Goal: Information Seeking & Learning: Learn about a topic

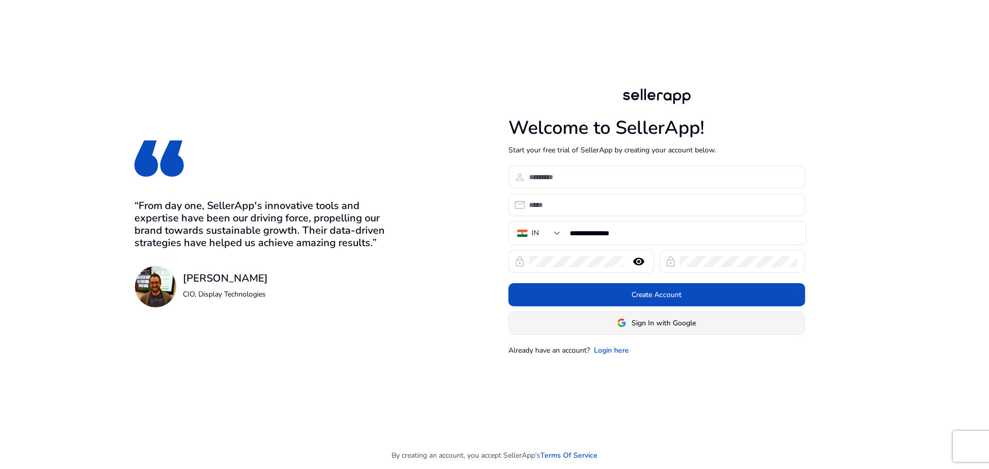
click at [651, 328] on span "Sign In with Google" at bounding box center [664, 323] width 64 height 11
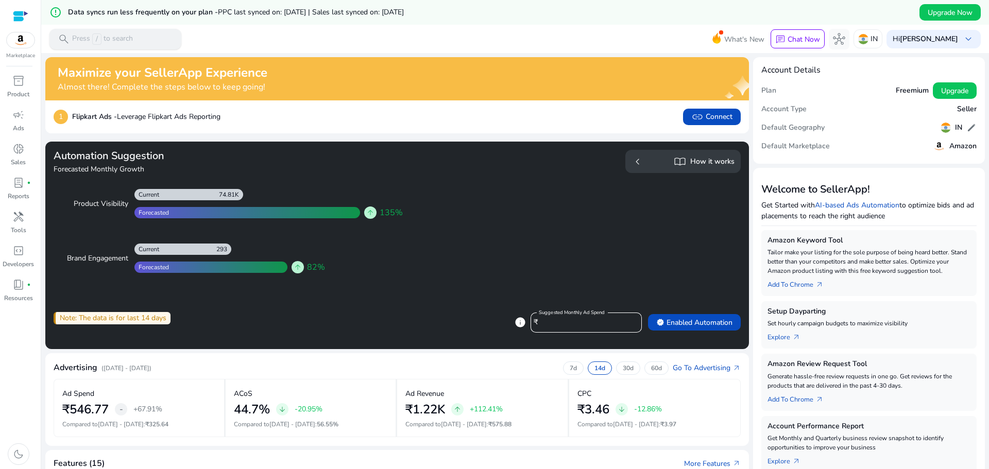
click at [83, 36] on p "Press / to search" at bounding box center [102, 38] width 61 height 11
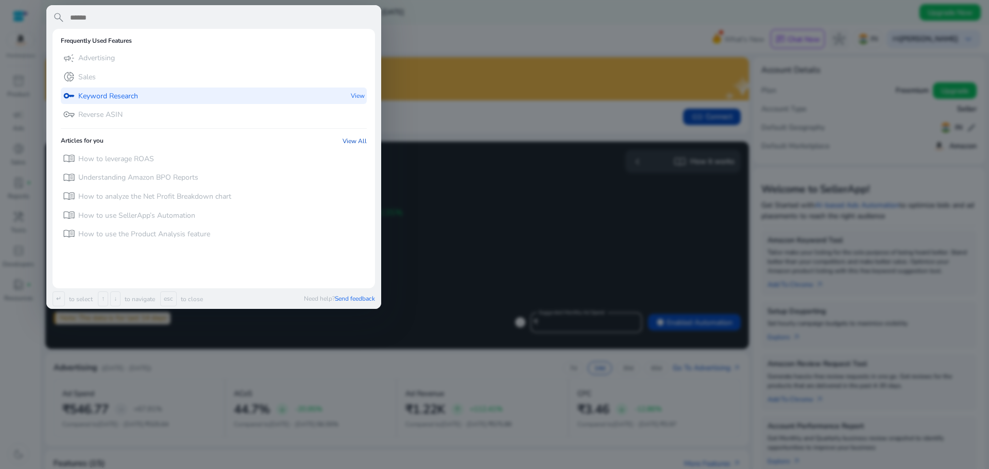
click at [111, 99] on p "Keyword Research" at bounding box center [108, 96] width 60 height 10
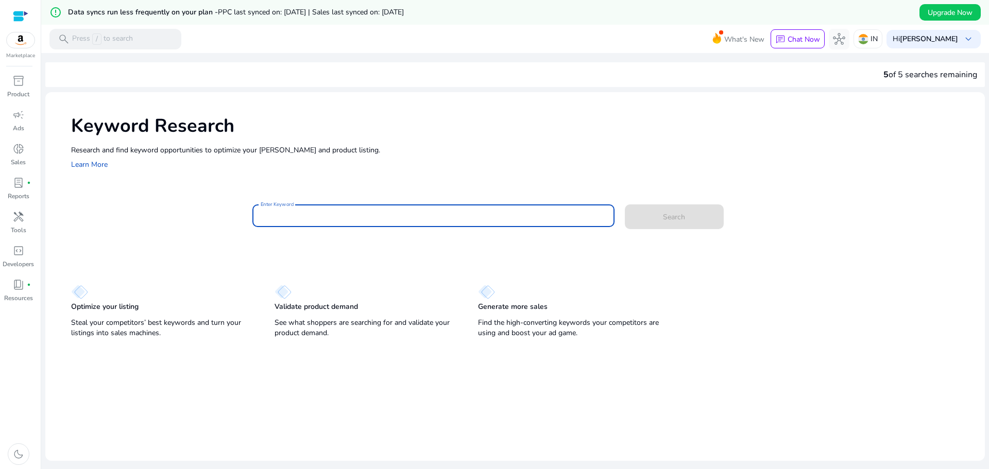
click at [322, 217] on input "Enter Keyword" at bounding box center [434, 215] width 346 height 11
type input "**********"
click at [625, 205] on button "Search" at bounding box center [674, 217] width 99 height 25
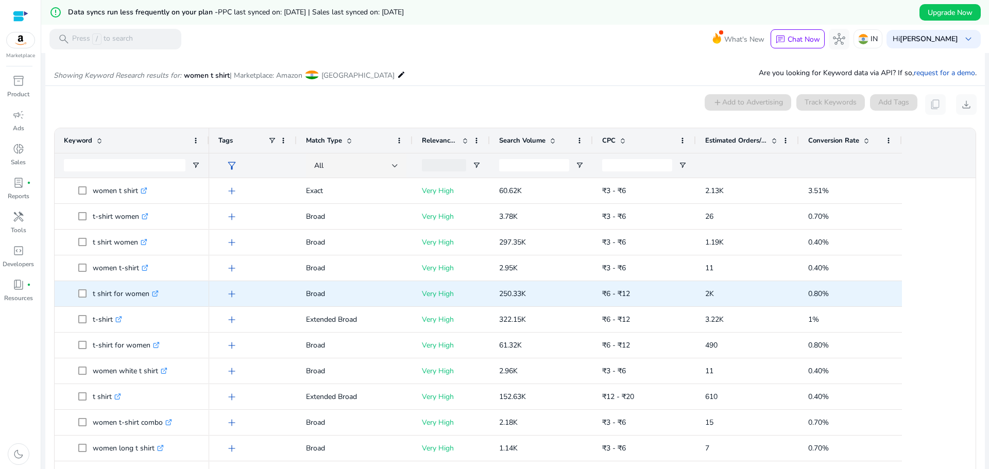
scroll to position [147, 0]
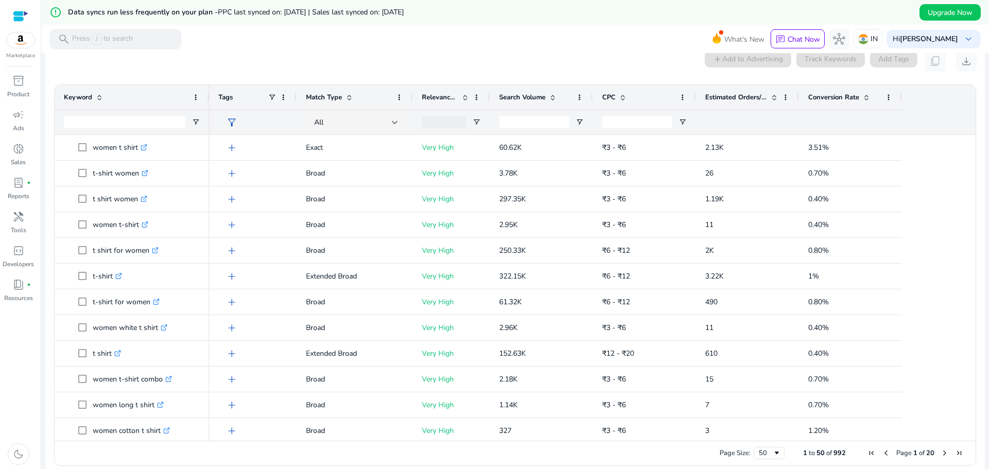
click at [864, 98] on span at bounding box center [866, 97] width 8 height 8
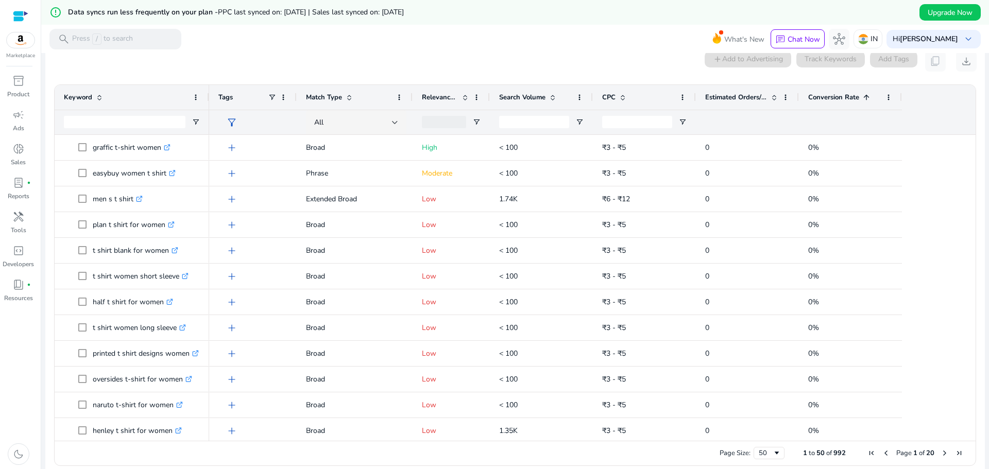
click at [864, 98] on span at bounding box center [866, 97] width 8 height 8
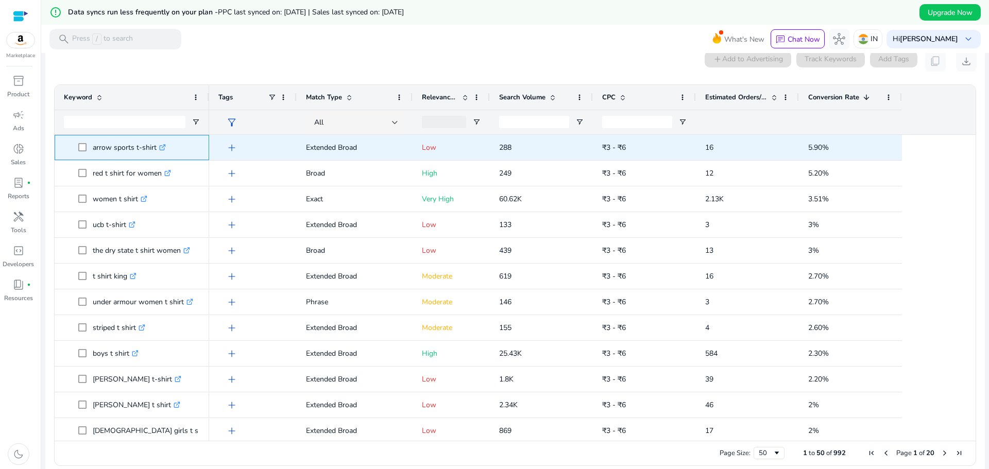
drag, startPoint x: 94, startPoint y: 155, endPoint x: 155, endPoint y: 158, distance: 61.4
click at [155, 158] on div "arrow sports t-shirt .st0{fill:#2c8af8}" at bounding box center [132, 148] width 136 height 24
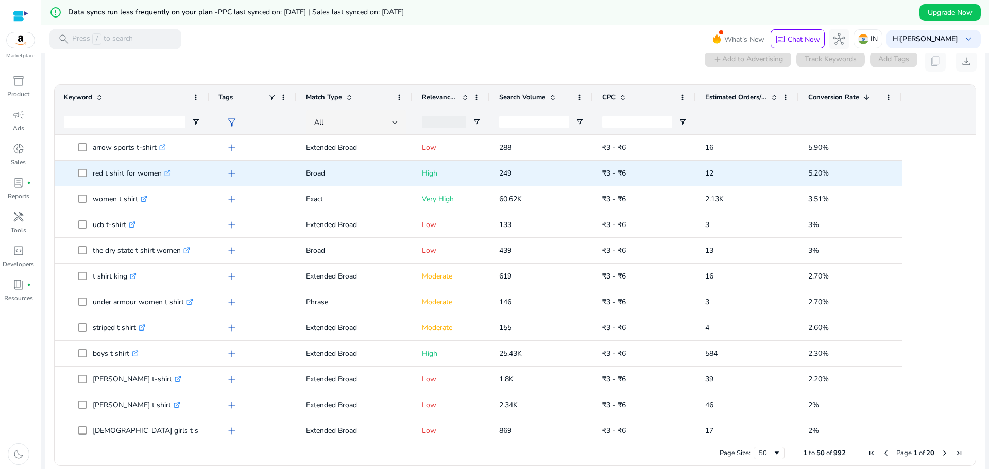
click at [211, 183] on div "add" at bounding box center [253, 173] width 88 height 25
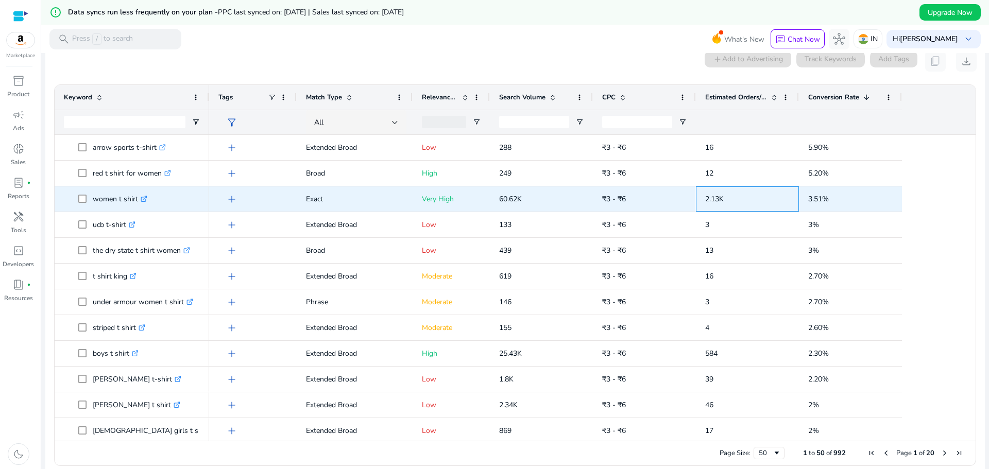
click at [749, 202] on span "2.13K" at bounding box center [747, 199] width 84 height 21
drag, startPoint x: 91, startPoint y: 205, endPoint x: 149, endPoint y: 207, distance: 58.8
click at [149, 207] on span "women t shirt .st0{fill:#2c8af8}" at bounding box center [139, 199] width 122 height 21
copy span "women t shirt"
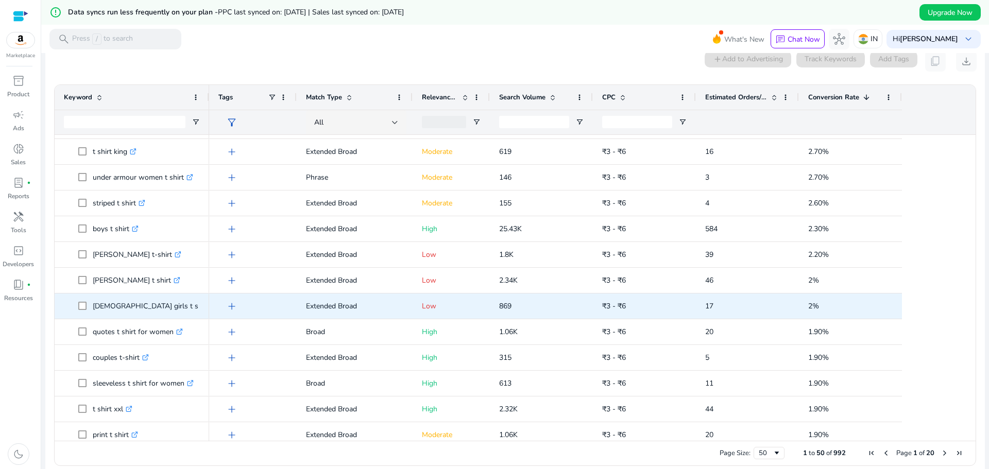
scroll to position [155, 0]
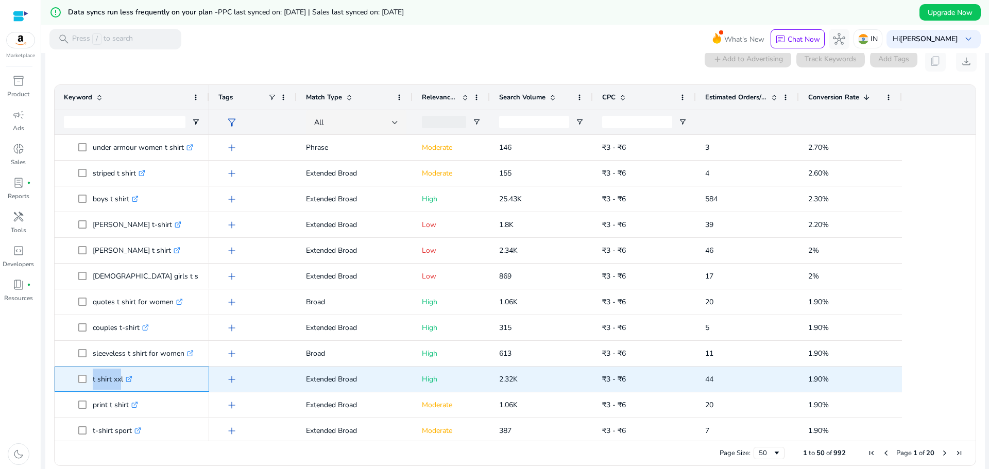
drag, startPoint x: 90, startPoint y: 386, endPoint x: 118, endPoint y: 392, distance: 28.4
click at [118, 392] on div "t shirt xxl .st0{fill:#2c8af8}" at bounding box center [132, 379] width 155 height 25
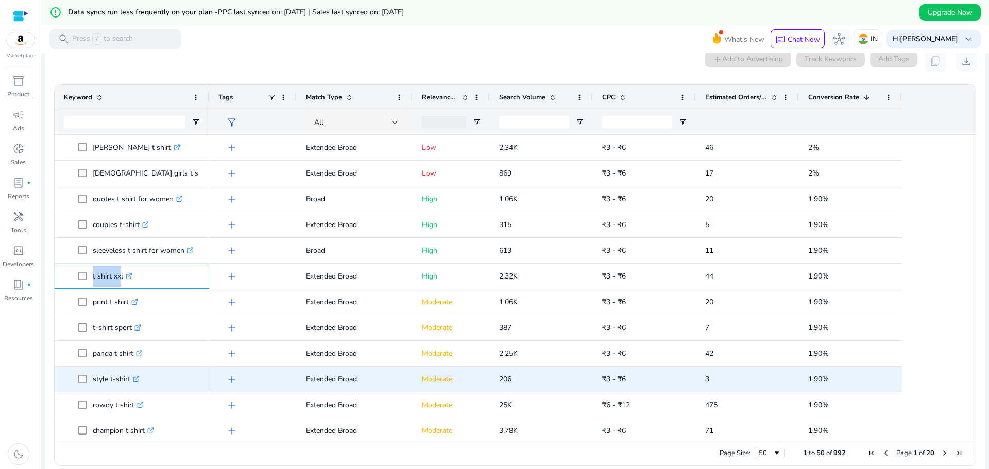
scroll to position [258, 0]
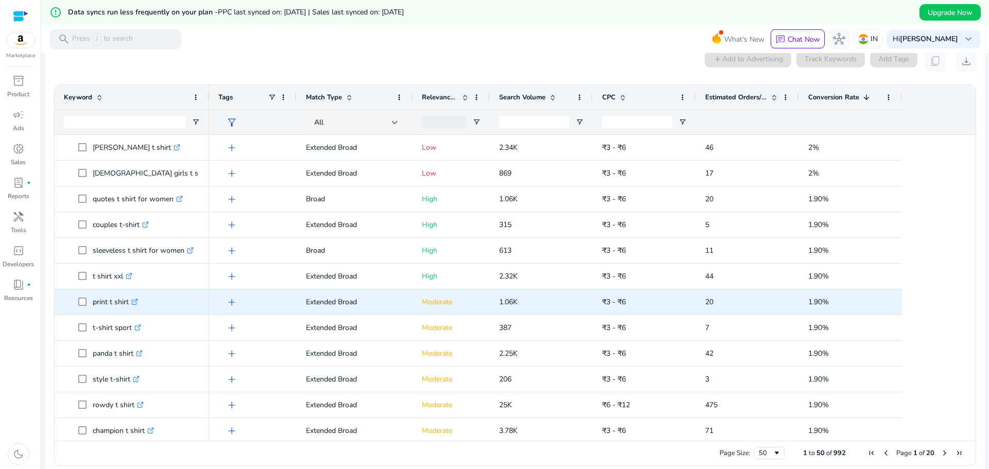
click at [102, 310] on p "print t shirt .st0{fill:#2c8af8}" at bounding box center [115, 302] width 45 height 21
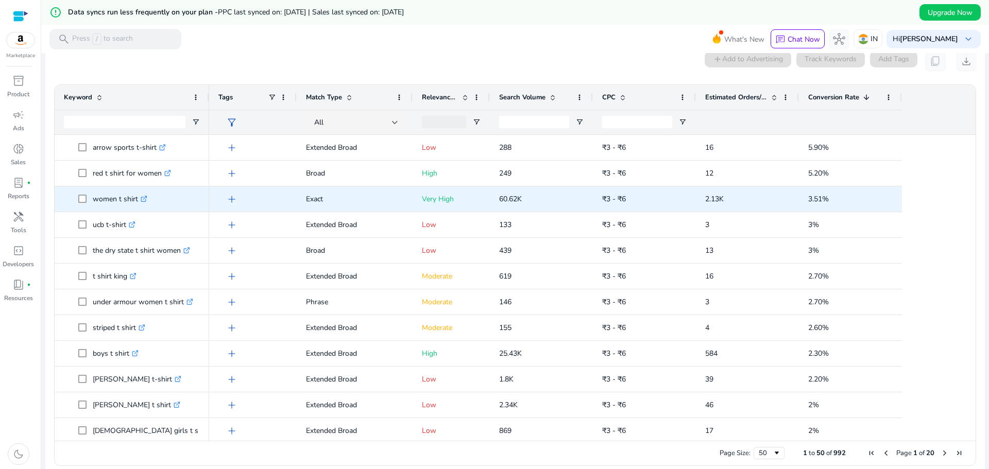
scroll to position [0, 0]
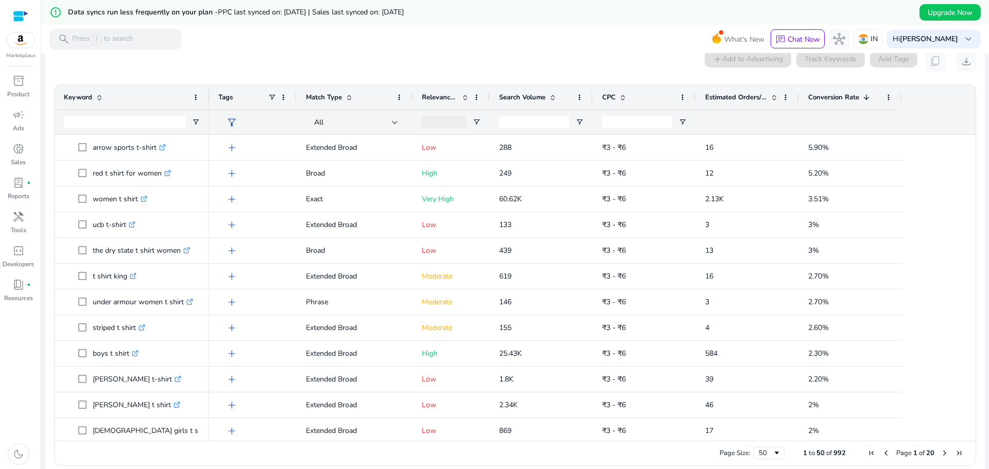
click at [773, 93] on span at bounding box center [774, 97] width 8 height 8
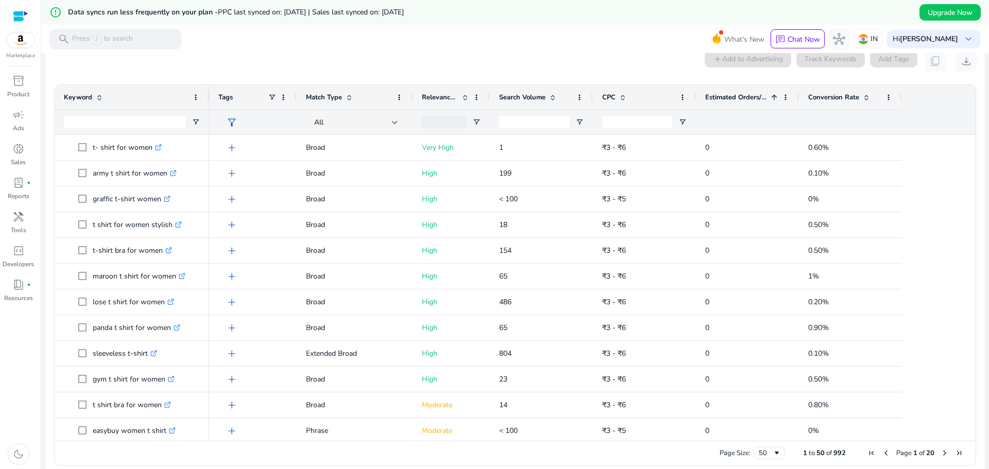
click at [773, 100] on span at bounding box center [774, 97] width 8 height 8
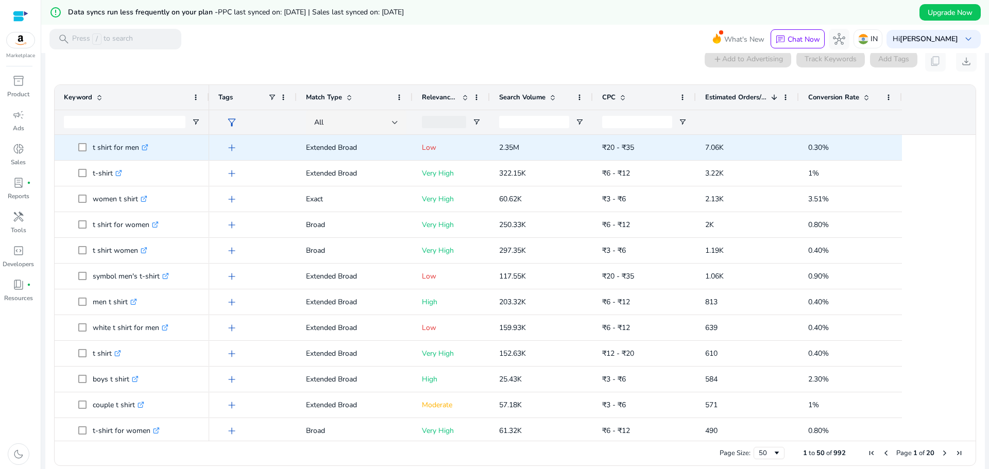
click at [749, 156] on span "7.06K" at bounding box center [747, 147] width 84 height 21
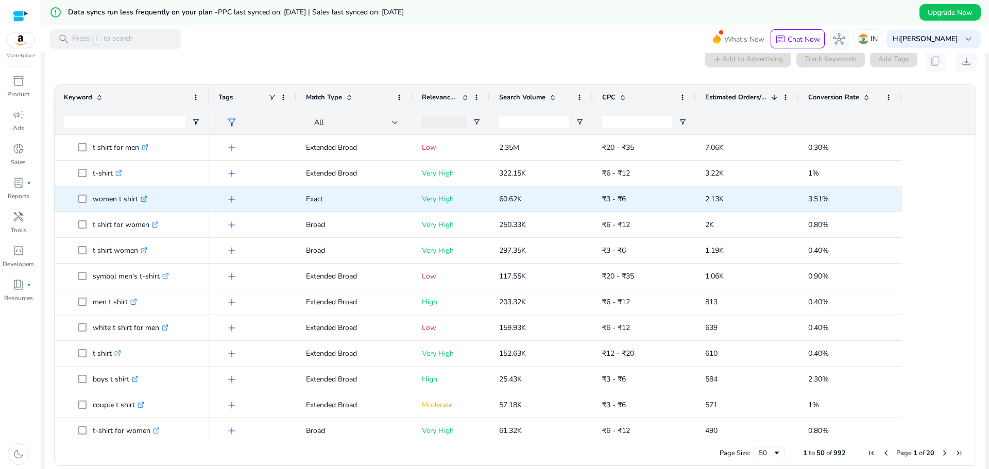
click at [749, 187] on div "2.13K" at bounding box center [747, 199] width 103 height 25
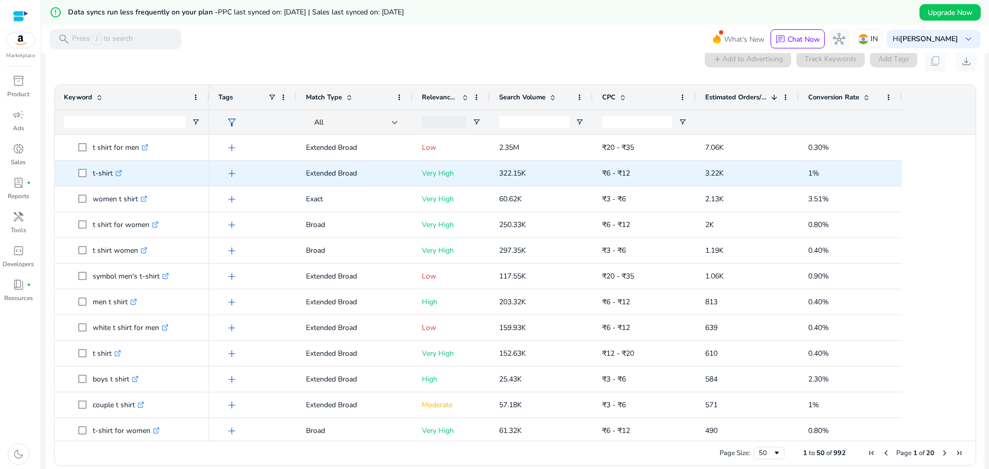
click at [737, 161] on div "3.22K" at bounding box center [747, 173] width 84 height 24
click at [102, 182] on p "t-shirt .st0{fill:#2c8af8}" at bounding box center [107, 173] width 29 height 21
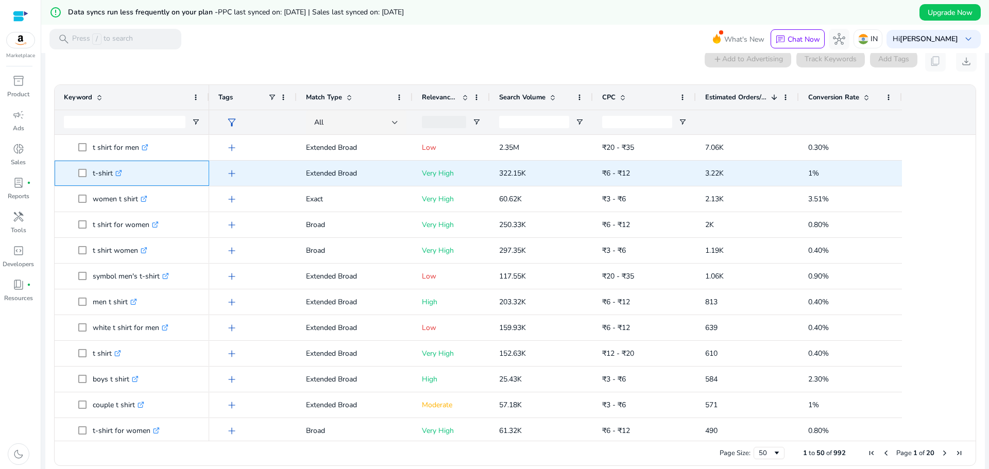
click at [102, 182] on p "t-shirt .st0{fill:#2c8af8}" at bounding box center [107, 173] width 29 height 21
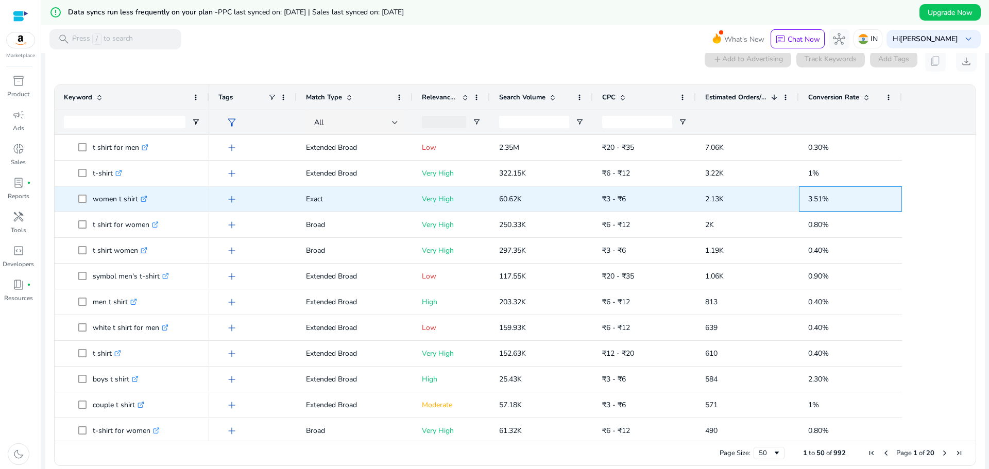
click at [800, 202] on div "3.51%" at bounding box center [850, 199] width 103 height 25
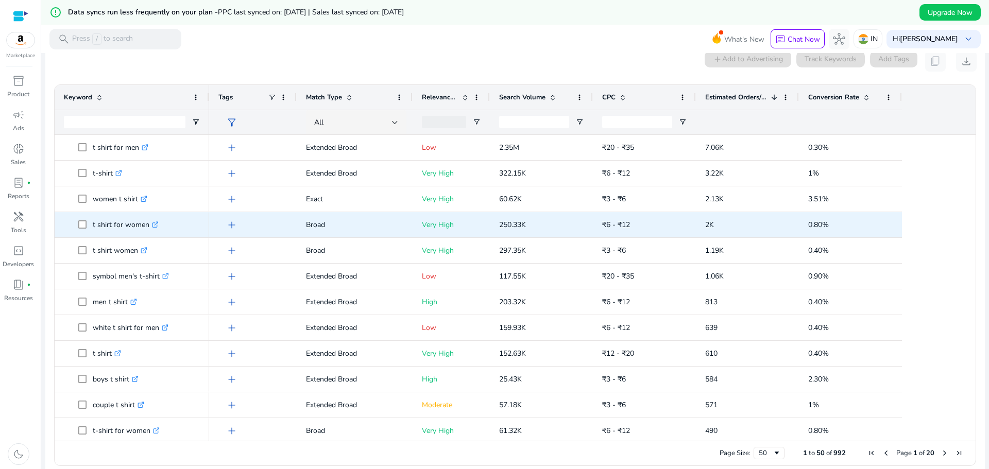
click at [767, 213] on div "2K" at bounding box center [747, 225] width 84 height 24
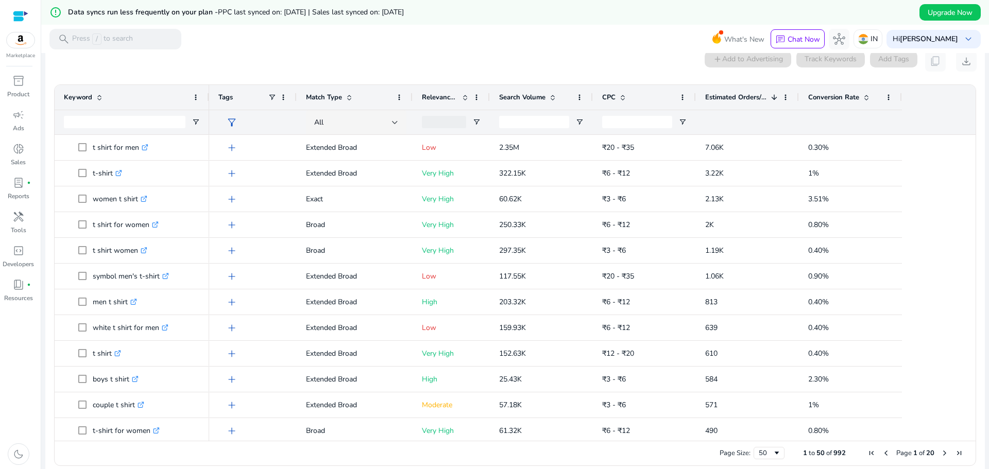
click at [865, 104] on div "Conversion Rate" at bounding box center [844, 98] width 73 height 20
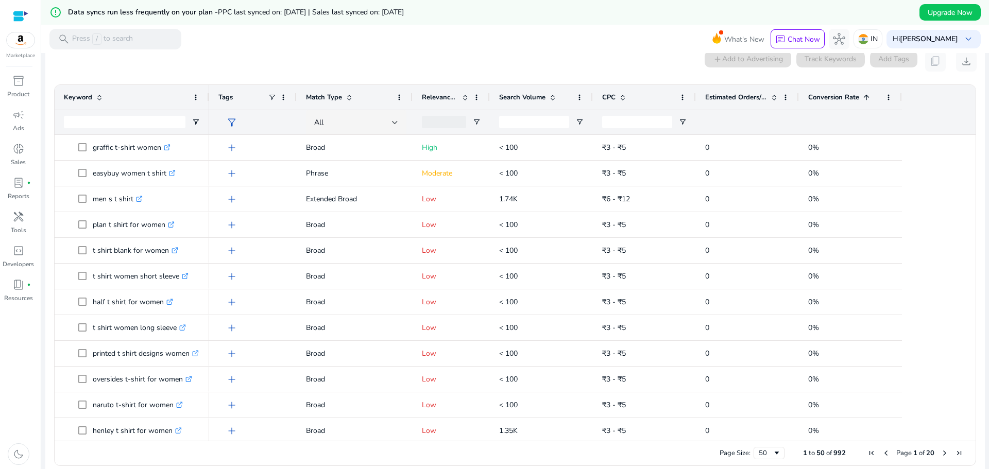
click at [862, 105] on div "Conversion Rate 1" at bounding box center [844, 98] width 73 height 20
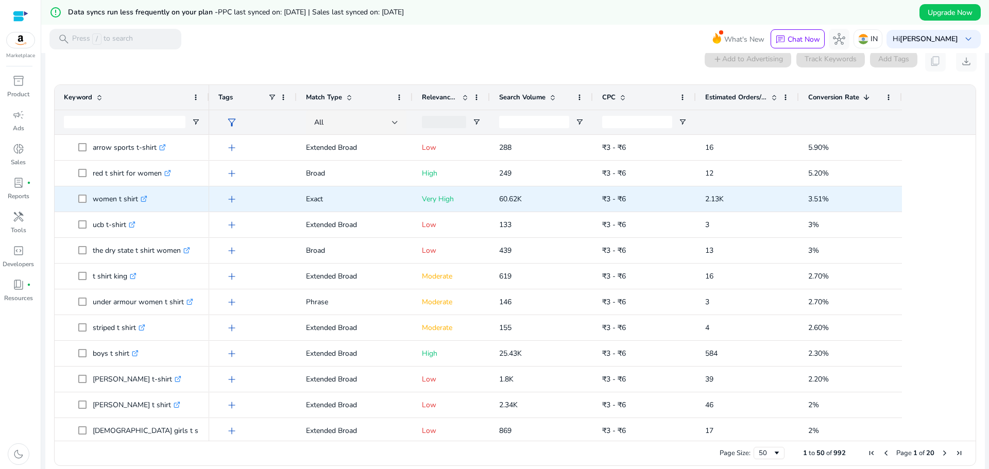
click at [119, 202] on p "women t shirt .st0{fill:#2c8af8}" at bounding box center [120, 199] width 55 height 21
click at [120, 202] on p "women t shirt .st0{fill:#2c8af8}" at bounding box center [120, 199] width 55 height 21
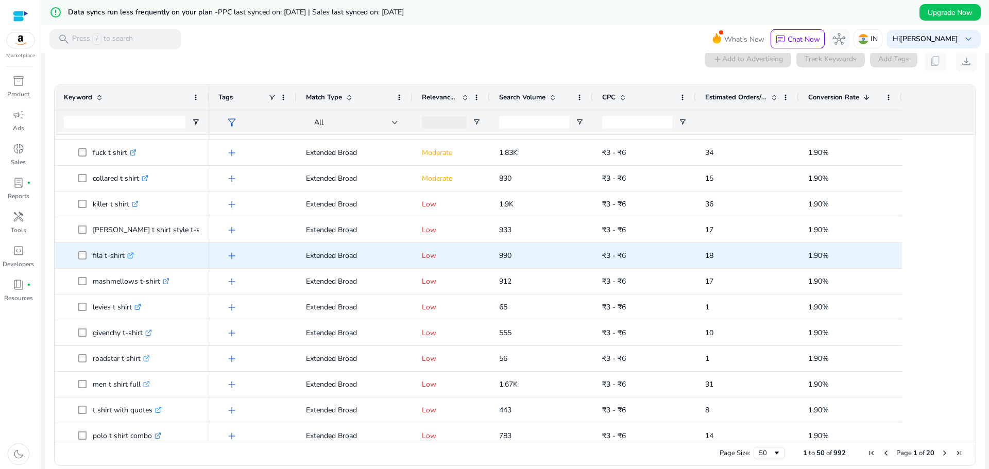
scroll to position [562, 0]
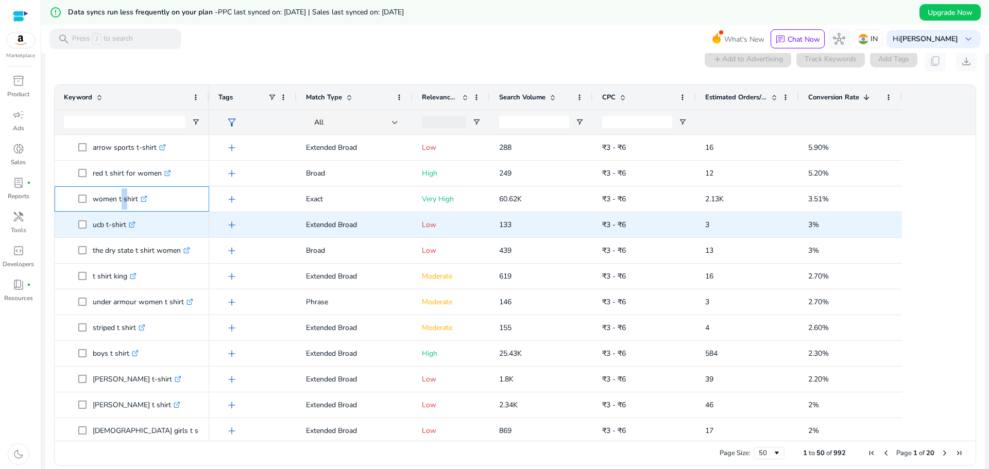
copy p "women t shirt"
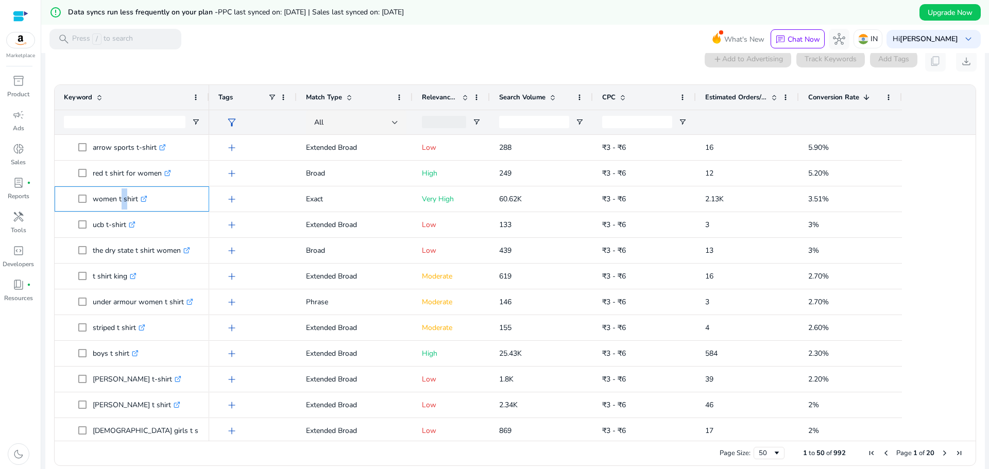
copy p "women t shirt"
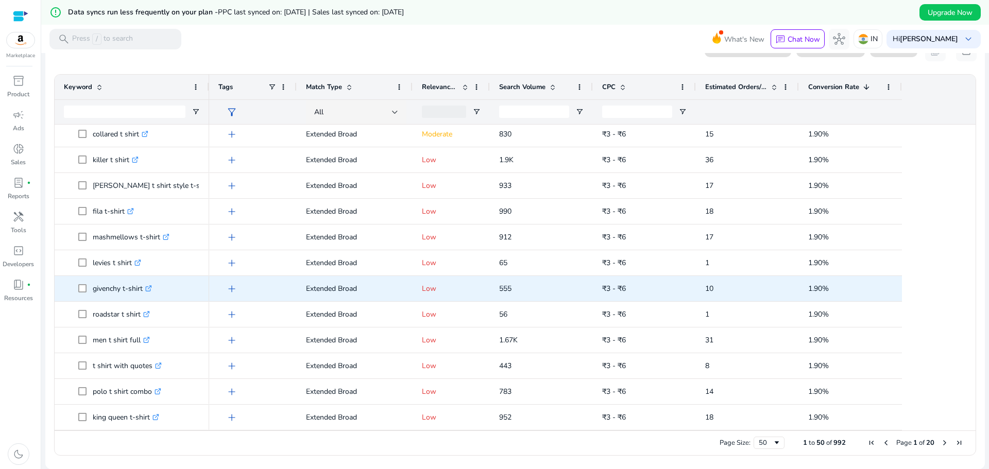
scroll to position [518, 0]
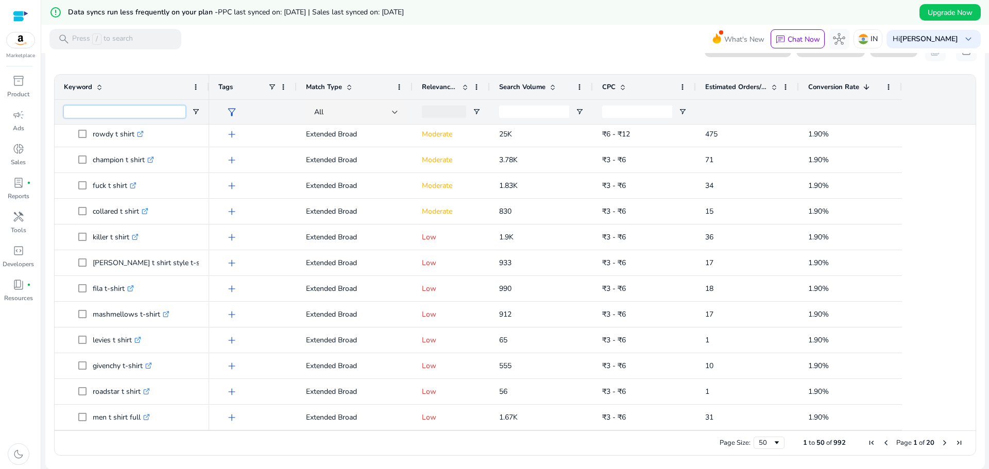
click at [122, 114] on input "Keyword Filter Input" at bounding box center [125, 112] width 122 height 12
paste input "**********"
type input "**********"
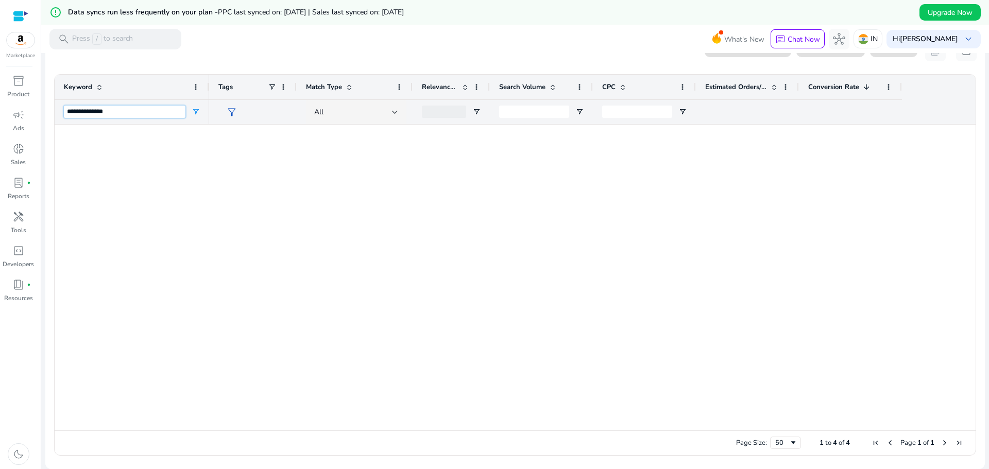
scroll to position [0, 0]
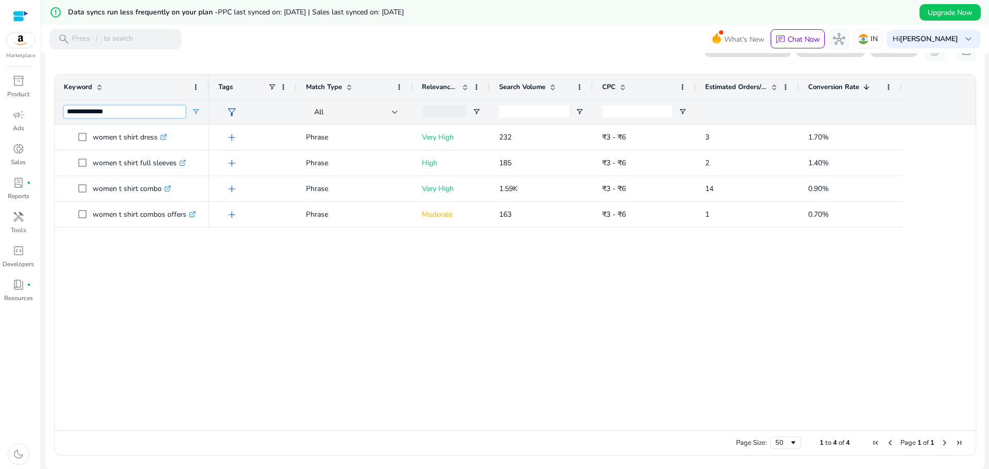
click at [176, 113] on input "**********" at bounding box center [125, 112] width 122 height 12
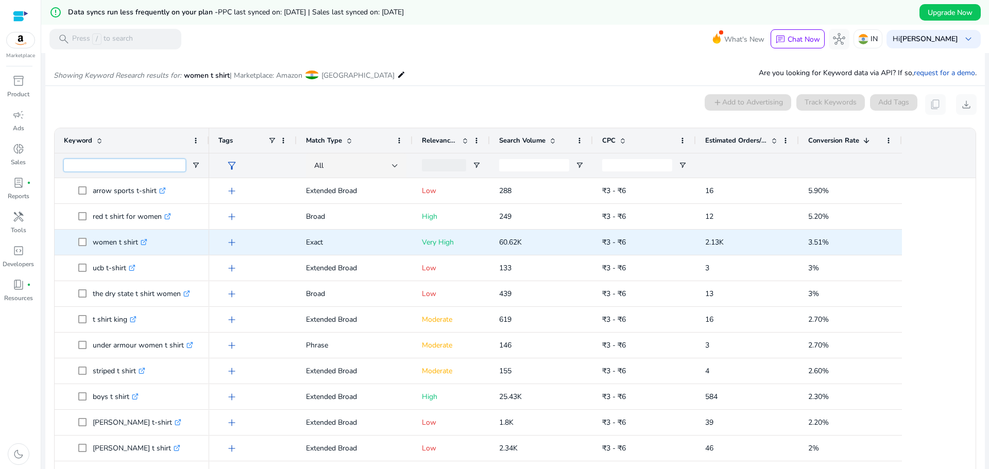
scroll to position [106, 0]
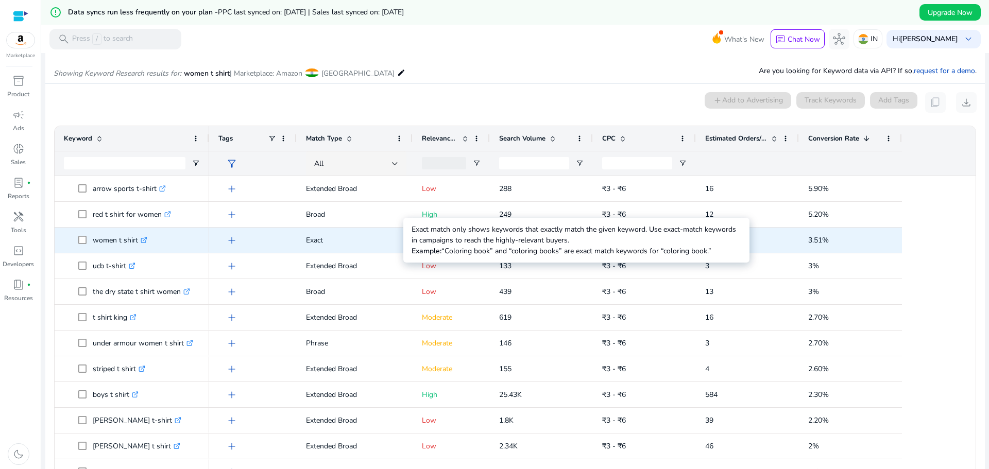
click at [332, 243] on p "Exact" at bounding box center [354, 240] width 97 height 21
click at [358, 243] on p "Exact" at bounding box center [354, 240] width 97 height 21
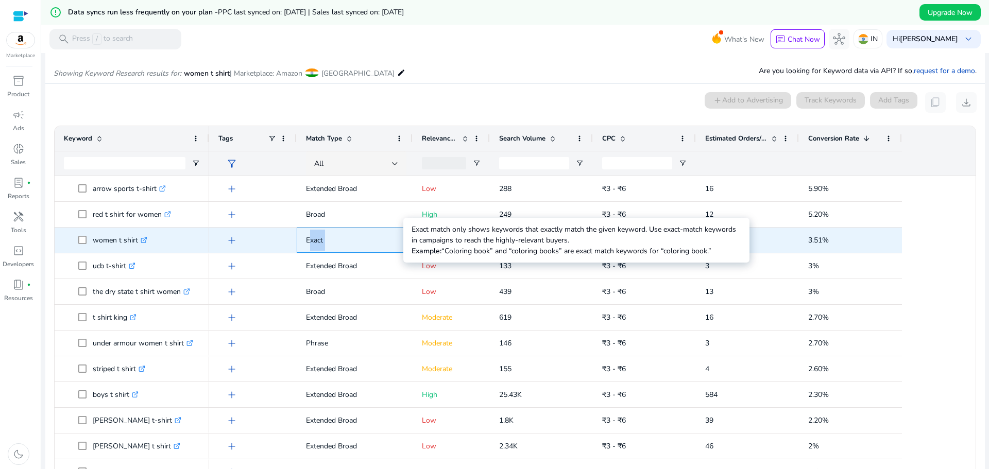
click at [358, 243] on p "Exact" at bounding box center [354, 240] width 97 height 21
copy app-ag-grid-match-type-cell "Exact"
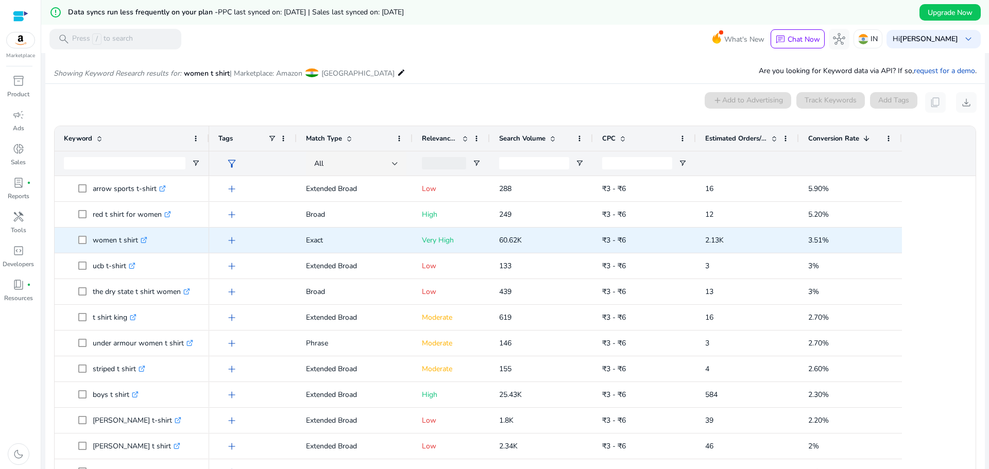
click at [797, 235] on div "2.13K" at bounding box center [747, 240] width 103 height 25
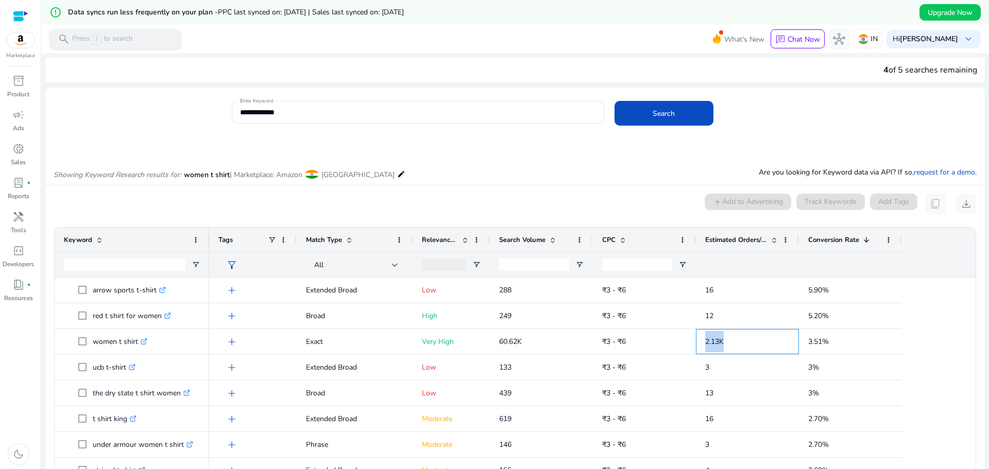
scroll to position [3, 0]
click at [135, 43] on div "search Press / to search" at bounding box center [115, 39] width 132 height 21
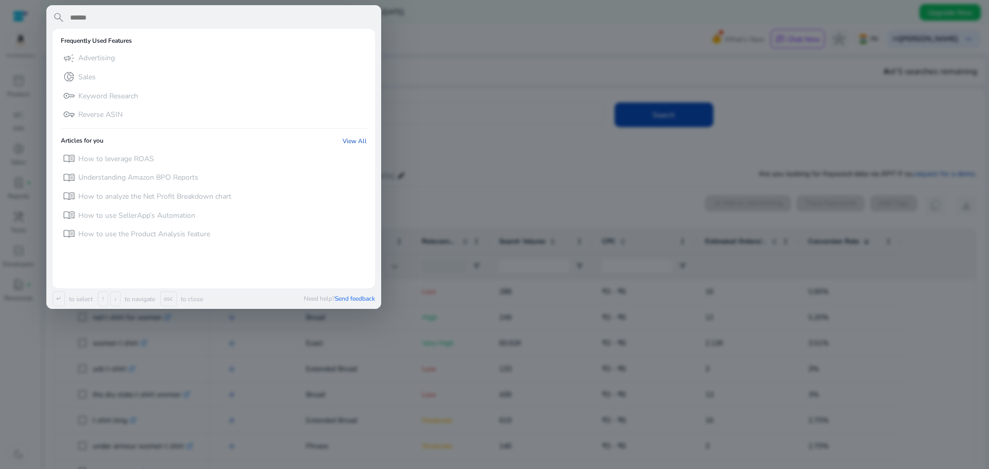
click at [469, 137] on div at bounding box center [494, 234] width 989 height 469
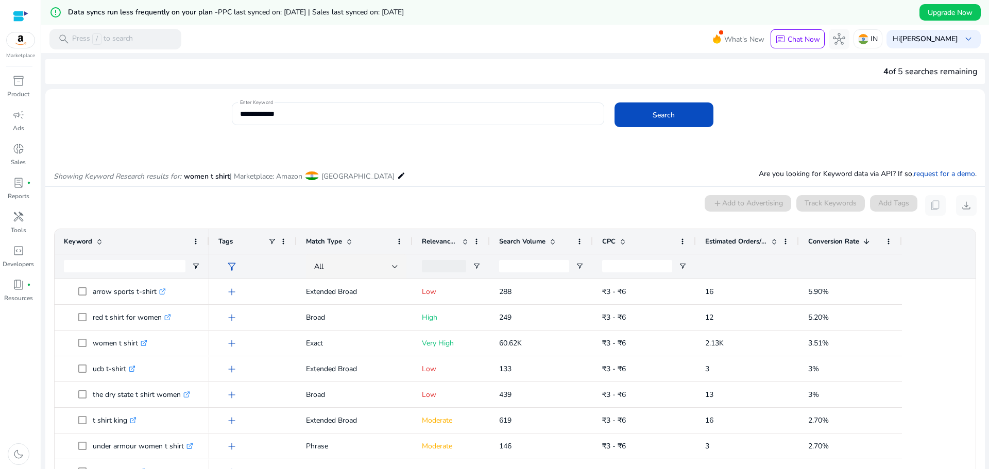
click at [385, 114] on input "**********" at bounding box center [418, 113] width 356 height 11
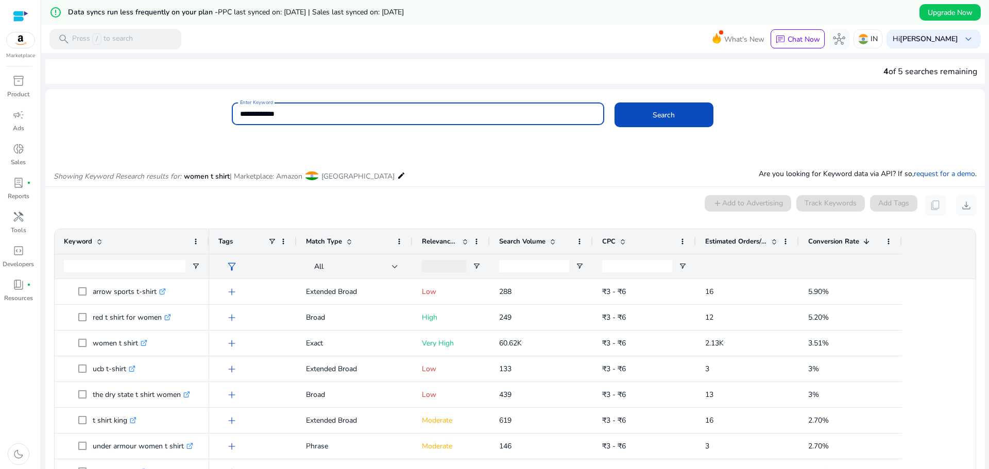
click at [385, 114] on input "**********" at bounding box center [418, 113] width 356 height 11
click at [272, 115] on input "**********" at bounding box center [418, 113] width 356 height 11
click at [272, 117] on input "**********" at bounding box center [418, 113] width 356 height 11
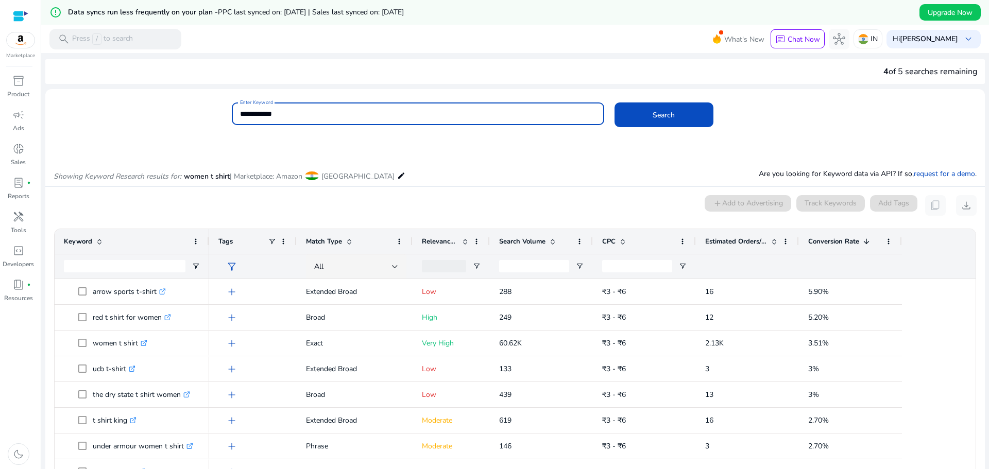
type input "**********"
click at [615, 103] on button "Search" at bounding box center [664, 115] width 99 height 25
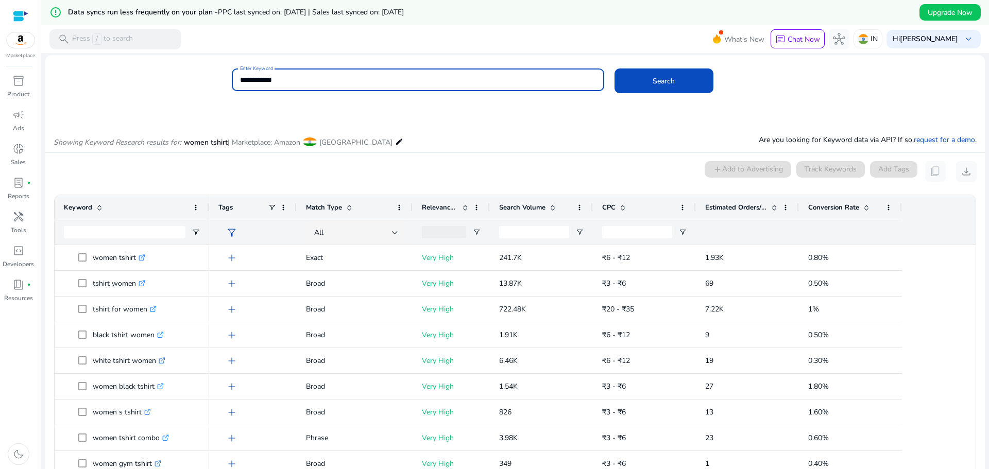
scroll to position [147, 0]
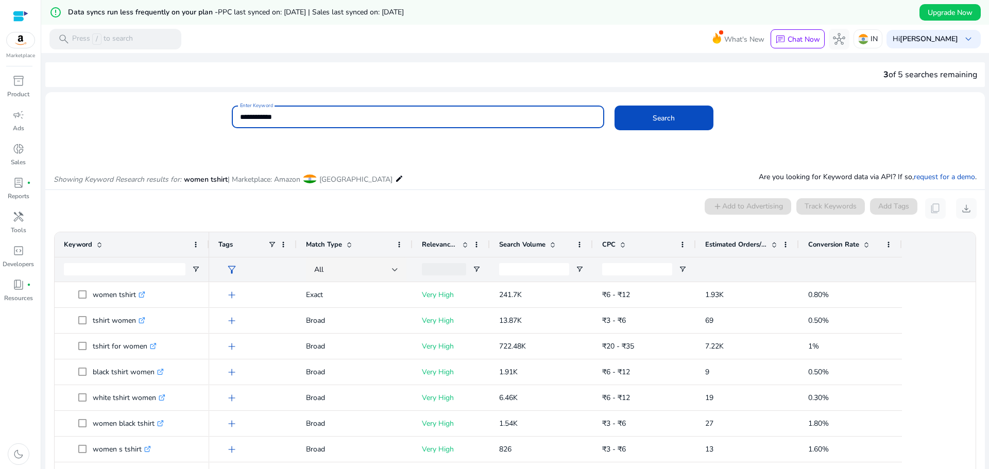
click at [379, 122] on input "**********" at bounding box center [418, 116] width 356 height 11
click at [615, 106] on button "Search" at bounding box center [664, 118] width 99 height 25
click at [962, 215] on span "download" at bounding box center [966, 208] width 12 height 12
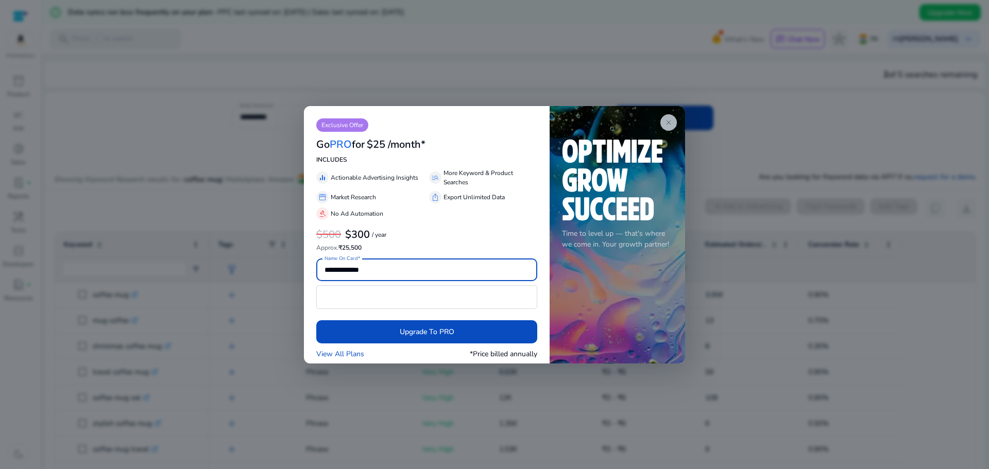
click at [674, 125] on app-icon "close" at bounding box center [669, 122] width 16 height 16
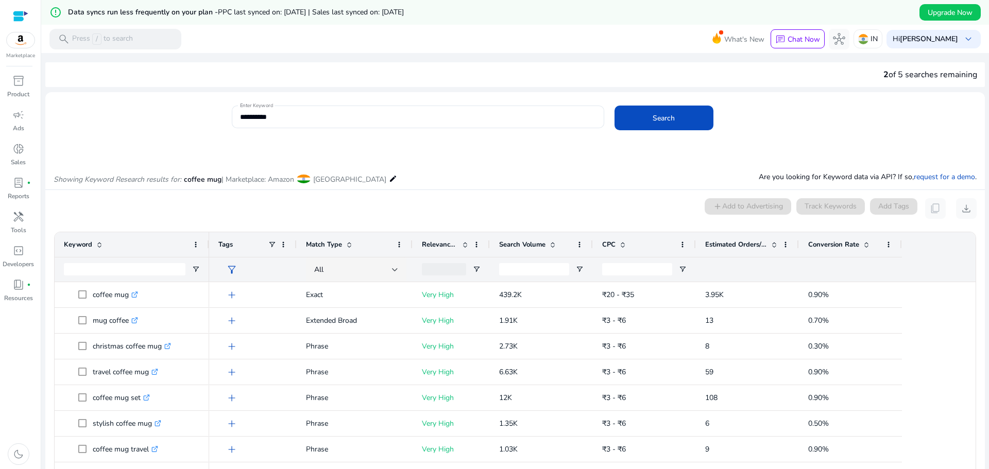
click at [861, 243] on span at bounding box center [864, 245] width 11 height 8
click at [870, 245] on span at bounding box center [866, 245] width 8 height 8
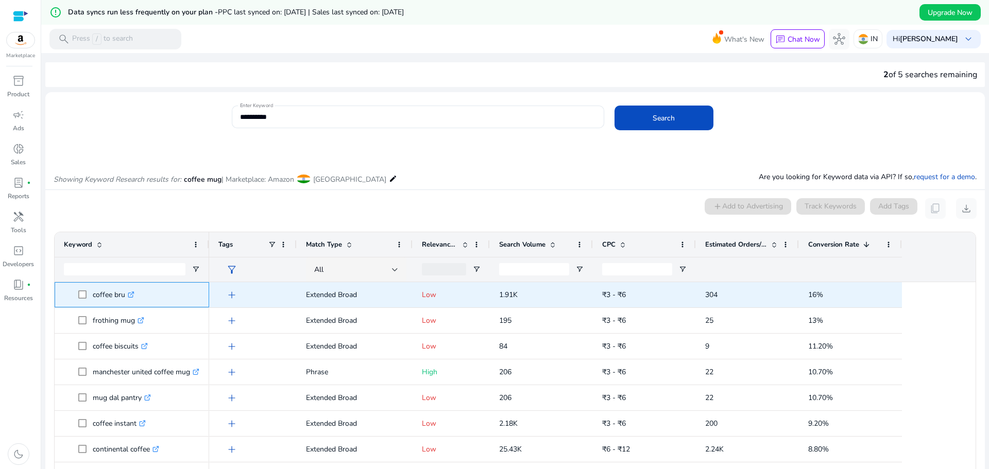
drag, startPoint x: 91, startPoint y: 296, endPoint x: 128, endPoint y: 297, distance: 37.6
click at [128, 297] on span "coffee bru .st0{fill:#2c8af8}" at bounding box center [139, 294] width 122 height 21
copy span "coffee bru"
click at [122, 304] on p "coffee bru .st0{fill:#2c8af8}" at bounding box center [114, 294] width 42 height 21
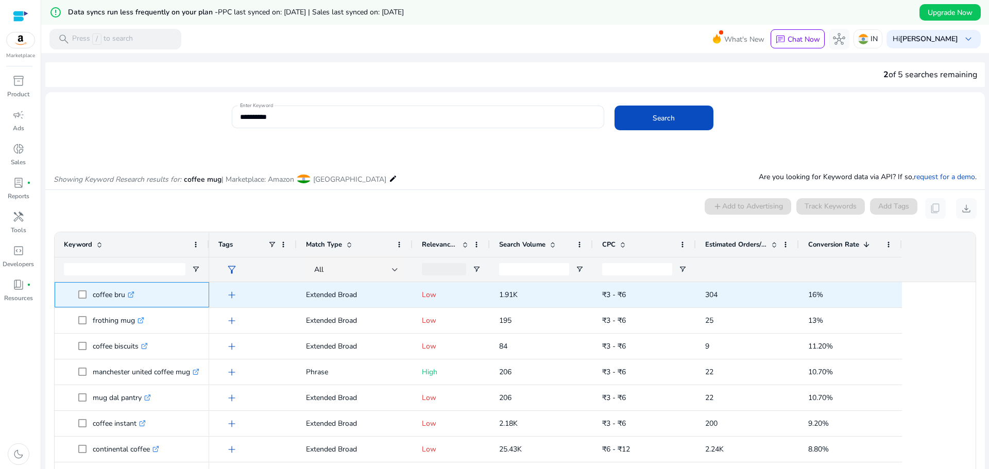
click at [103, 302] on p "coffee bru .st0{fill:#2c8af8}" at bounding box center [114, 294] width 42 height 21
click at [100, 302] on p "coffee bru .st0{fill:#2c8af8}" at bounding box center [114, 294] width 42 height 21
click at [114, 302] on p "coffee bru .st0{fill:#2c8af8}" at bounding box center [114, 294] width 42 height 21
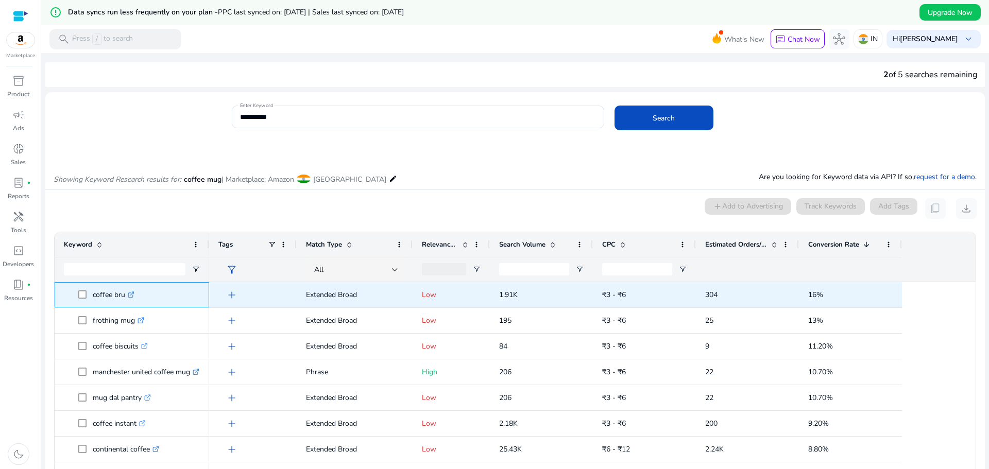
click at [114, 302] on p "coffee bru .st0{fill:#2c8af8}" at bounding box center [114, 294] width 42 height 21
click at [112, 304] on p "coffee bru .st0{fill:#2c8af8}" at bounding box center [114, 294] width 42 height 21
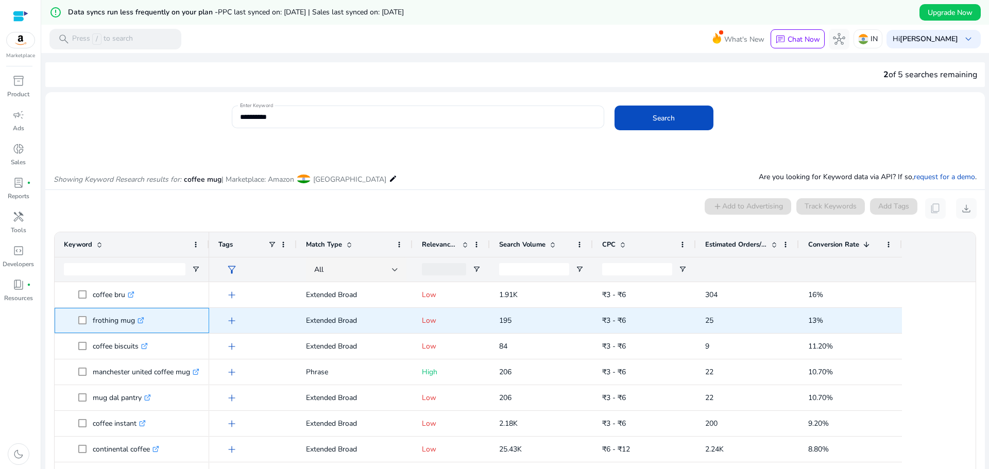
click at [93, 328] on p "frothing mug .st0{fill:#2c8af8}" at bounding box center [119, 320] width 52 height 21
copy span "frothing mug .st0{fill:#2c8af8}"
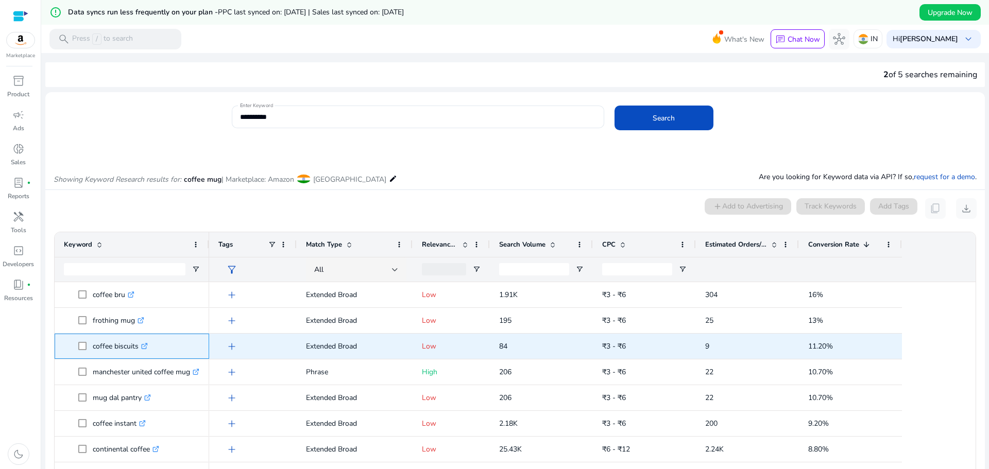
click at [164, 349] on span "coffee biscuits .st0{fill:#2c8af8}" at bounding box center [139, 346] width 122 height 21
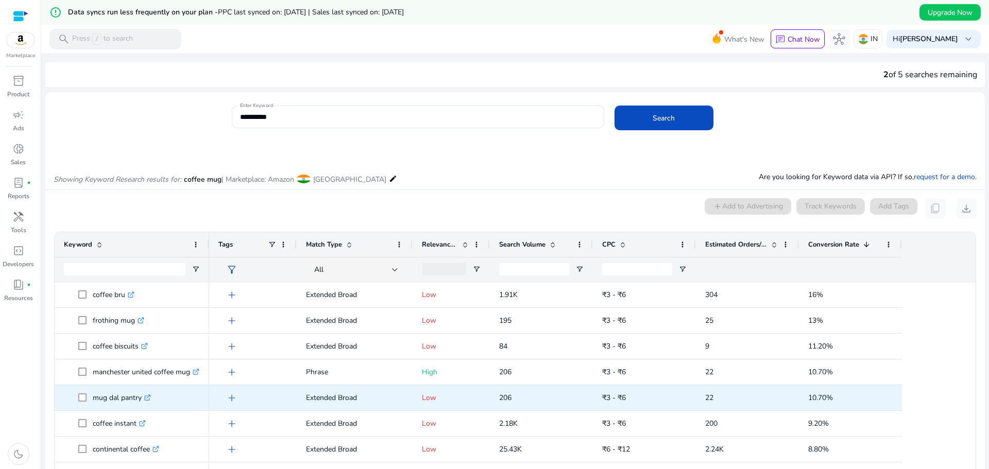
click at [126, 409] on div "mug dal pantry .st0{fill:#2c8af8}" at bounding box center [132, 398] width 136 height 24
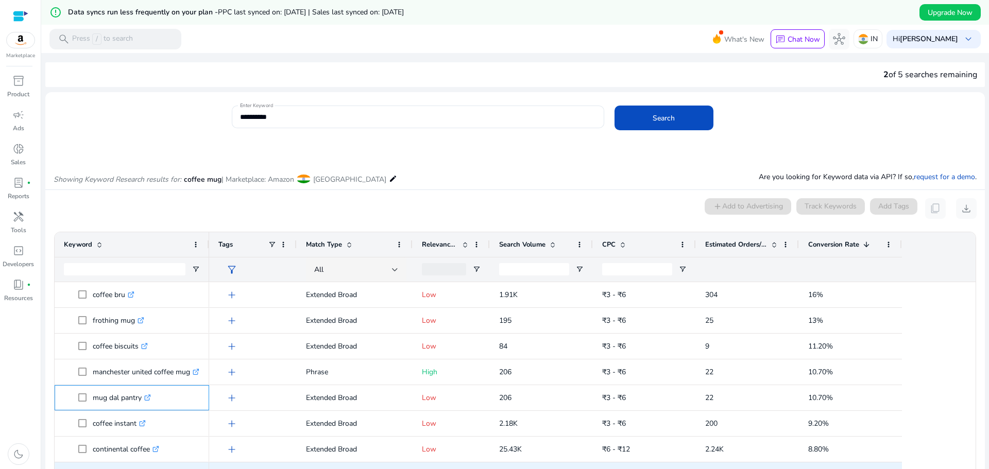
scroll to position [206, 0]
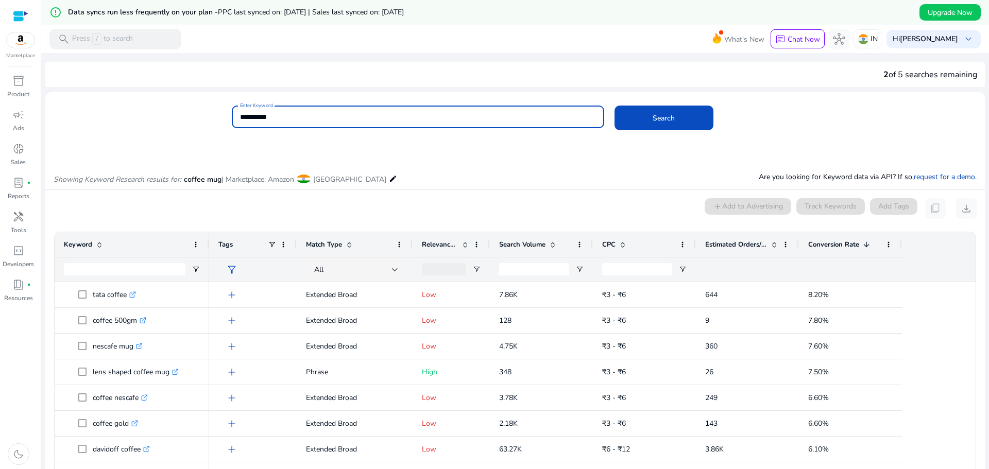
drag, startPoint x: 260, startPoint y: 112, endPoint x: 226, endPoint y: 122, distance: 35.5
click at [226, 122] on div "**********" at bounding box center [511, 122] width 932 height 33
type input "***"
click at [615, 106] on button "Search" at bounding box center [664, 118] width 99 height 25
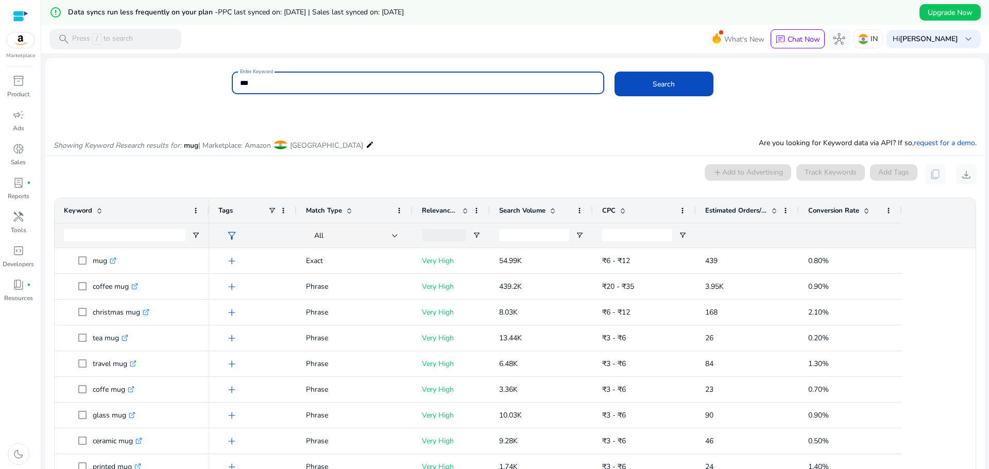
scroll to position [147, 0]
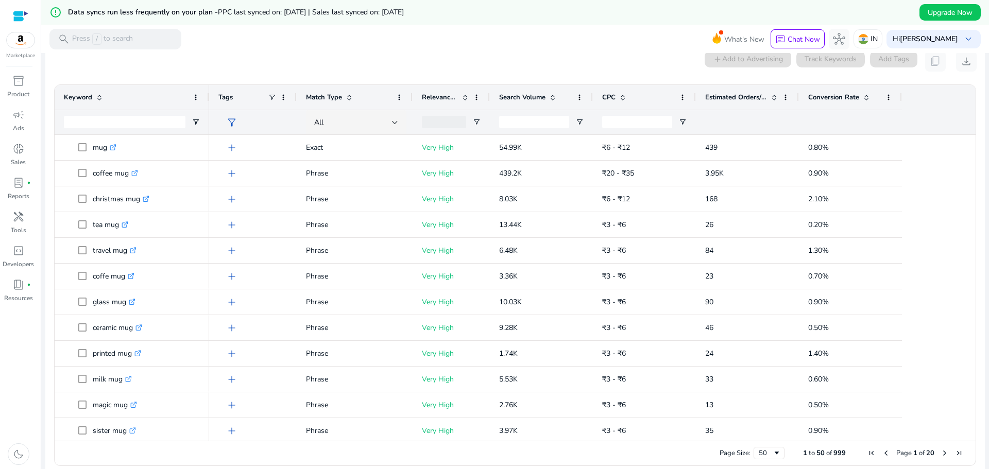
click at [836, 103] on div "Conversion Rate" at bounding box center [844, 98] width 73 height 20
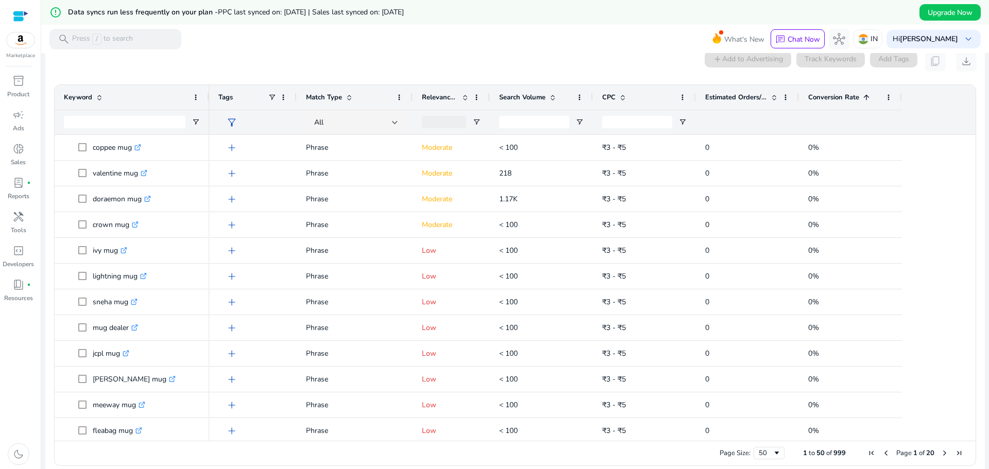
click at [850, 91] on div "Conversion Rate 1" at bounding box center [844, 98] width 73 height 20
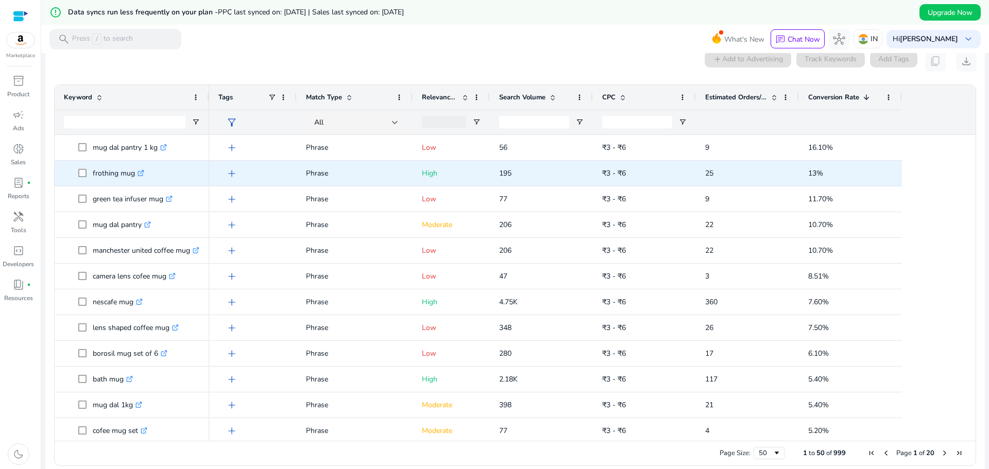
click at [95, 176] on p "frothing mug .st0{fill:#2c8af8}" at bounding box center [119, 173] width 52 height 21
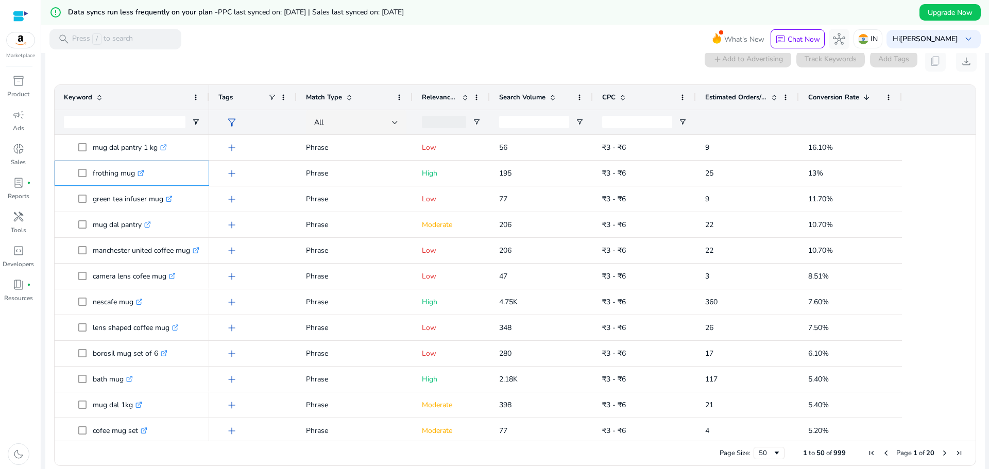
copy p "frothing mug"
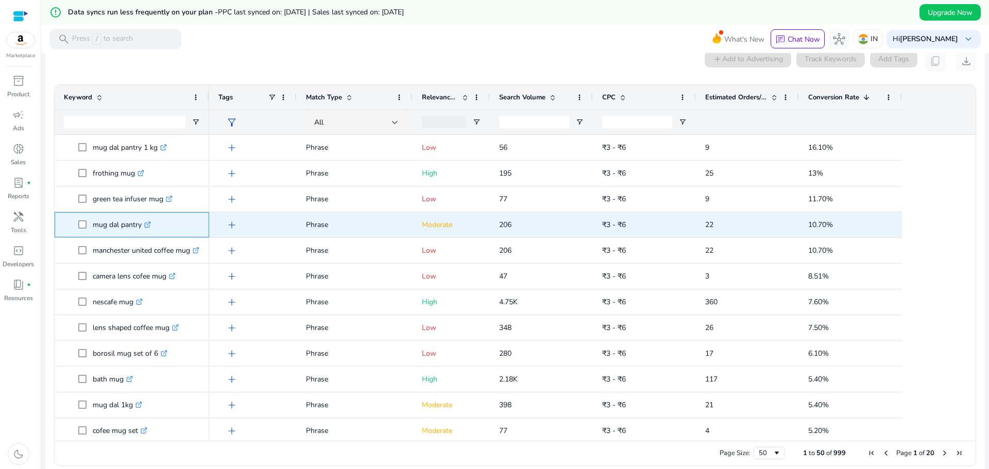
click at [166, 223] on span "mug dal pantry .st0{fill:#2c8af8}" at bounding box center [139, 224] width 122 height 21
click at [140, 232] on p "mug dal pantry .st0{fill:#2c8af8}" at bounding box center [122, 224] width 58 height 21
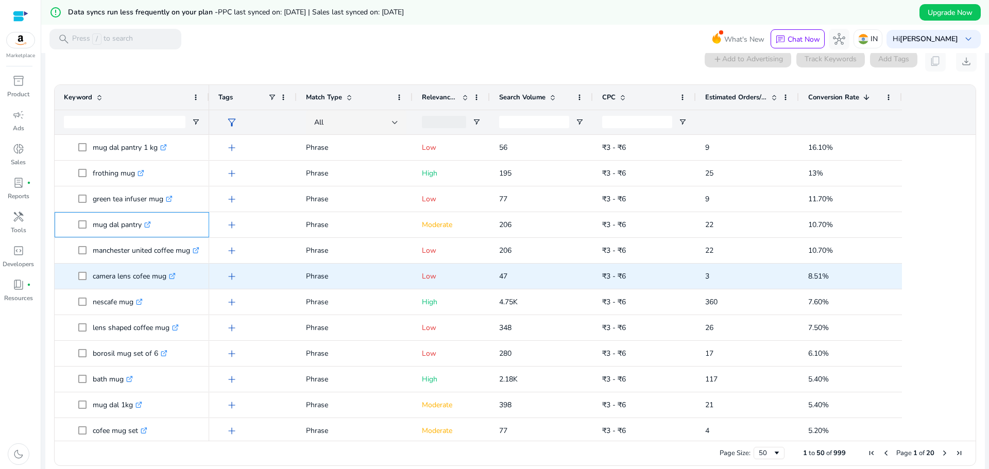
copy span "mug dal pantry .st0{fill:#2c8af8}"
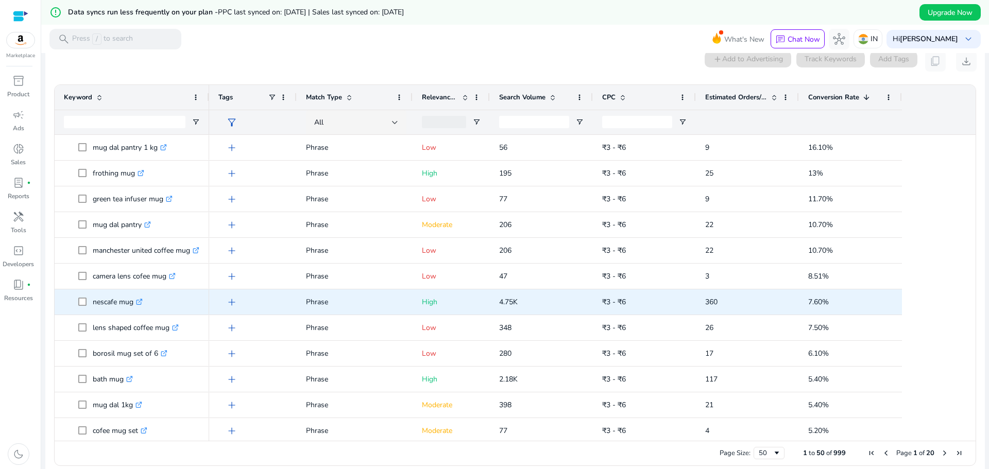
click at [173, 312] on span "nescafe mug .st0{fill:#2c8af8}" at bounding box center [139, 302] width 122 height 21
click at [101, 310] on p "nescafe mug .st0{fill:#2c8af8}" at bounding box center [118, 302] width 50 height 21
copy span "nescafe mug .st0{fill:#2c8af8}"
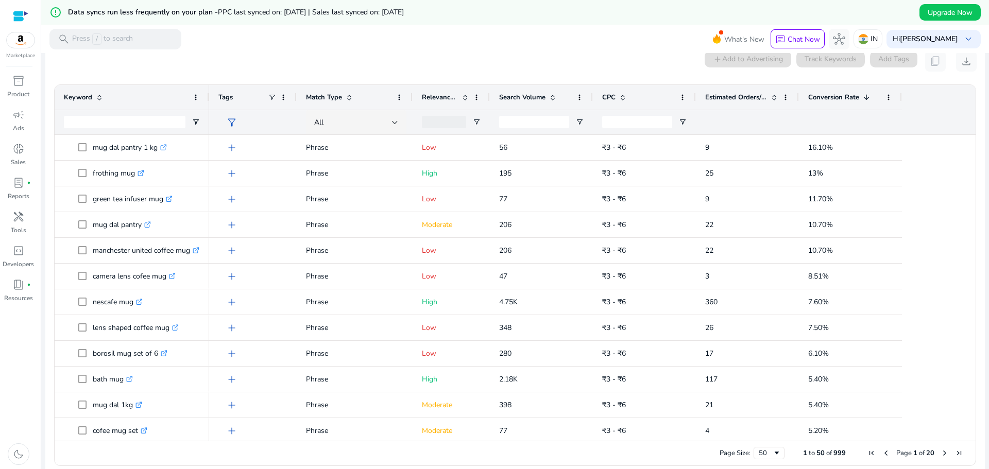
click at [411, 50] on mat-toolbar "search Press / to search What's New chat Chat Now hub IN Hi [PERSON_NAME] keybo…" at bounding box center [515, 39] width 948 height 28
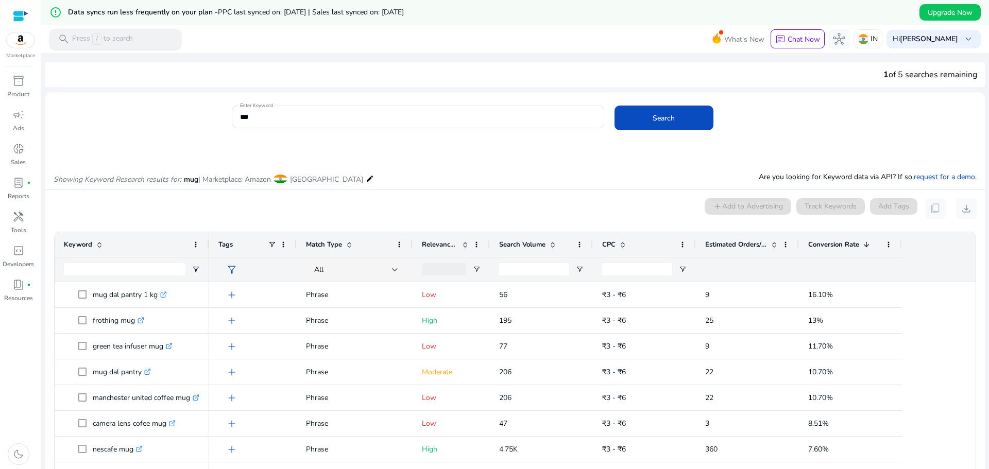
click at [132, 38] on p "Press / to search" at bounding box center [102, 38] width 61 height 11
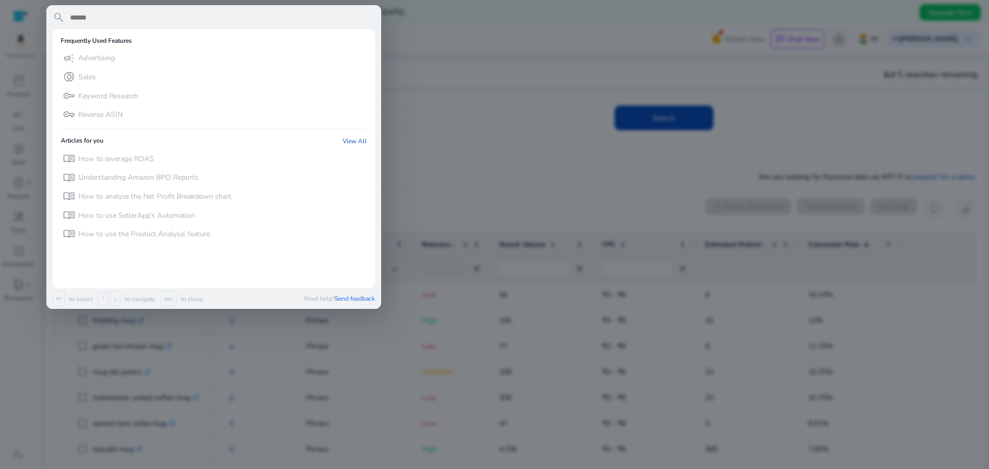
click at [440, 118] on div at bounding box center [494, 234] width 989 height 469
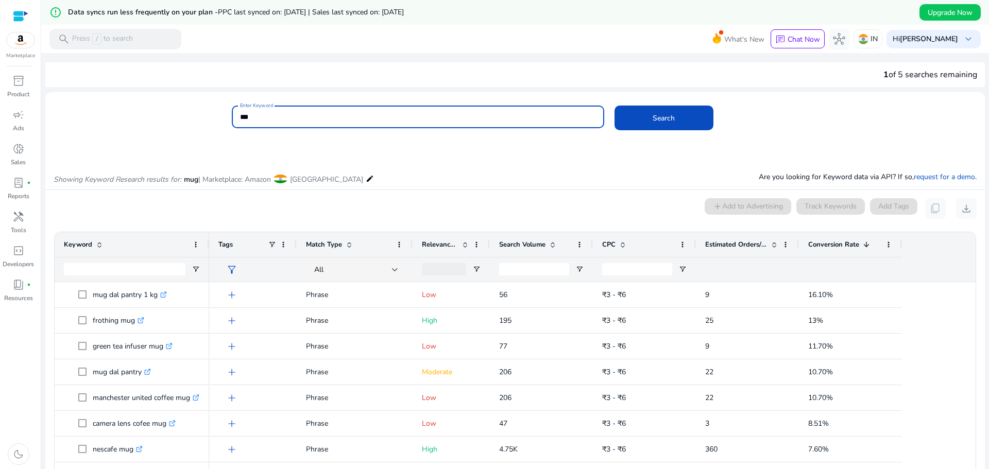
click at [416, 117] on input "***" at bounding box center [418, 116] width 356 height 11
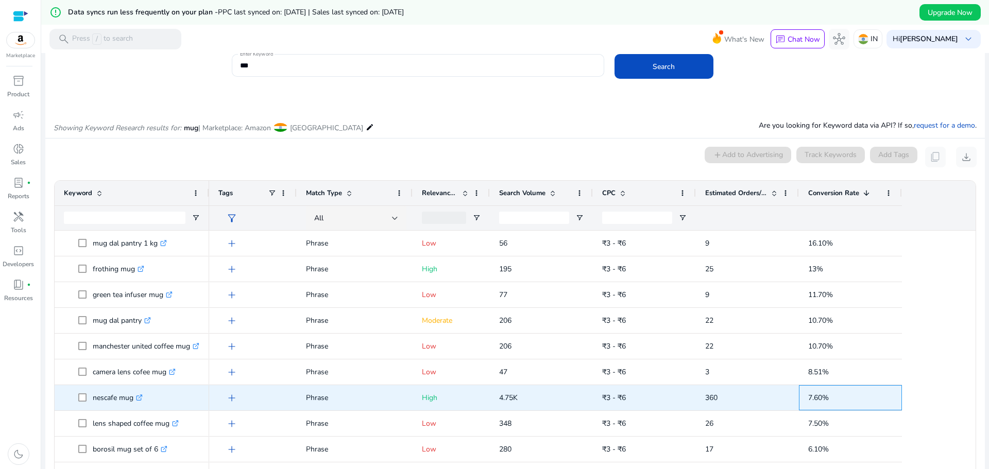
drag, startPoint x: 804, startPoint y: 399, endPoint x: 843, endPoint y: 398, distance: 39.2
click at [843, 398] on div "7.60%" at bounding box center [850, 397] width 103 height 25
click at [738, 395] on span "360" at bounding box center [747, 397] width 84 height 21
click at [656, 397] on span "₹3 - ₹6" at bounding box center [644, 397] width 84 height 21
click at [583, 407] on p "4.75K" at bounding box center [541, 397] width 84 height 21
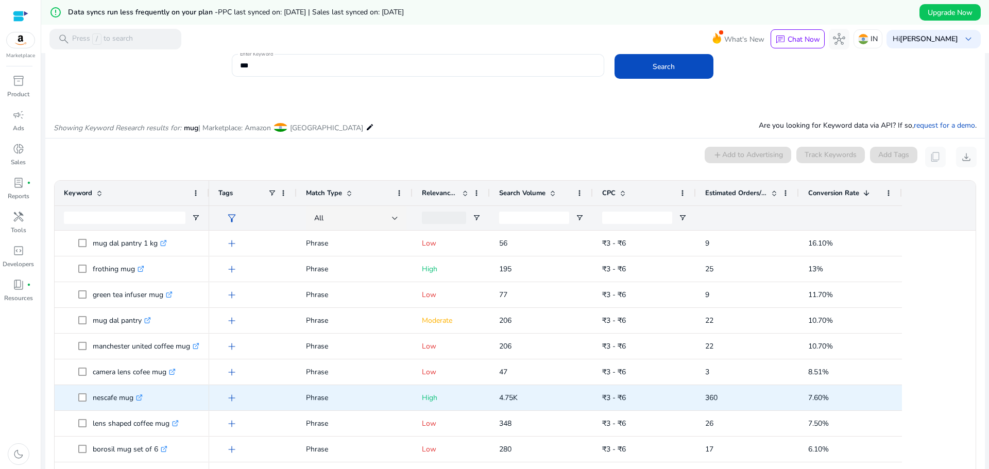
click at [699, 409] on div "360" at bounding box center [747, 397] width 103 height 25
click at [679, 409] on div "₹3 - ₹6" at bounding box center [644, 398] width 84 height 24
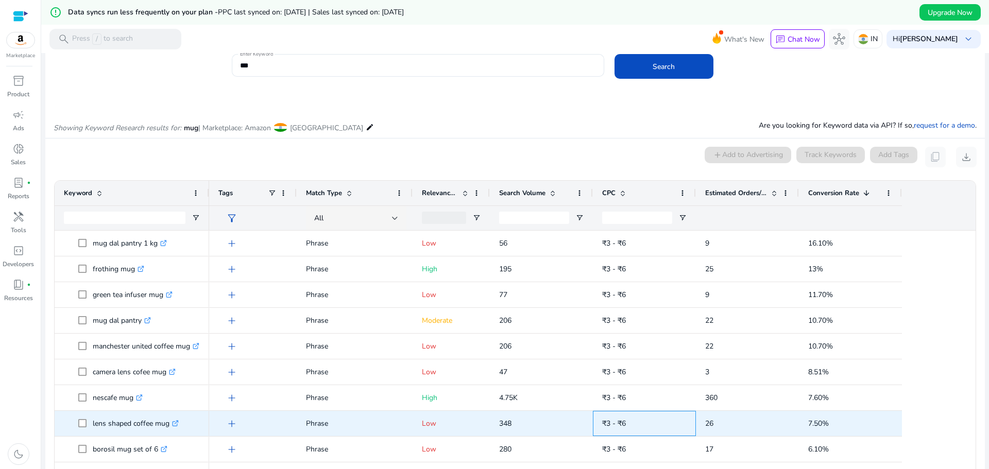
click at [679, 417] on span "₹3 - ₹6" at bounding box center [644, 423] width 84 height 21
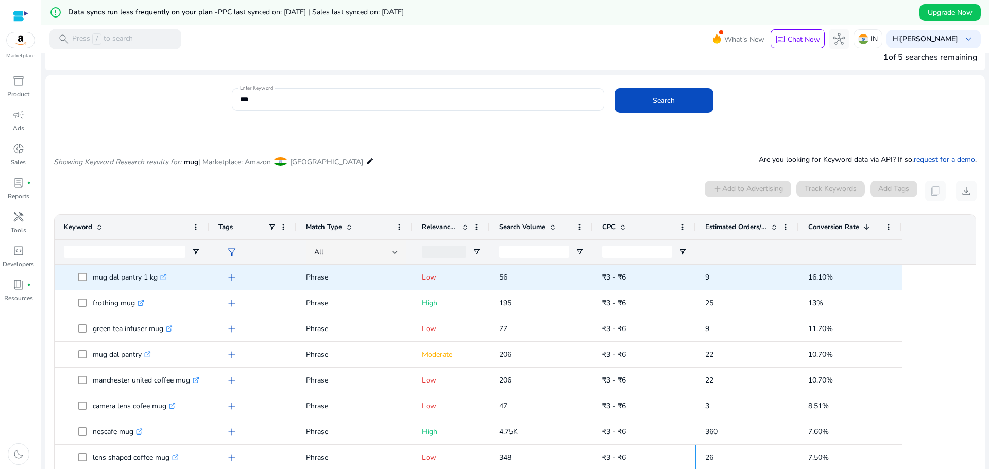
scroll to position [0, 0]
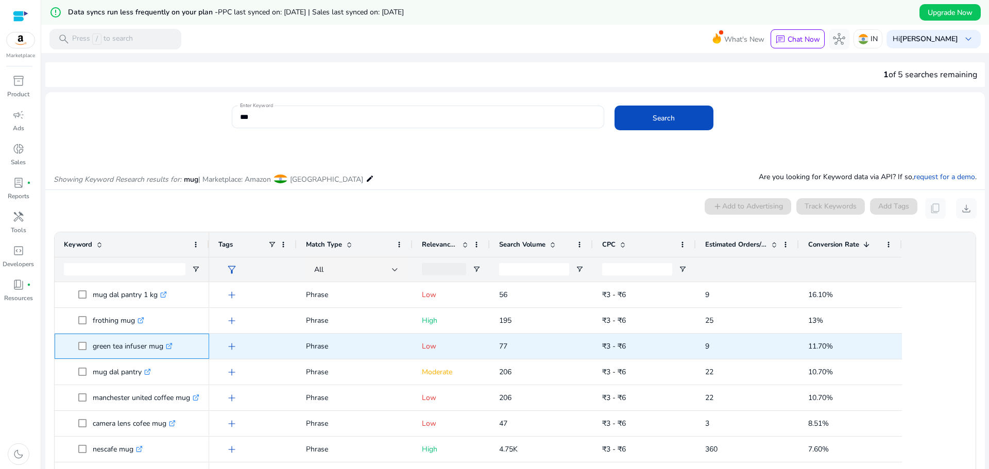
copy span "green tea infuser mug"
drag, startPoint x: 91, startPoint y: 350, endPoint x: 162, endPoint y: 351, distance: 70.6
click at [162, 351] on span "green tea infuser mug .st0{fill:#2c8af8}" at bounding box center [139, 346] width 122 height 21
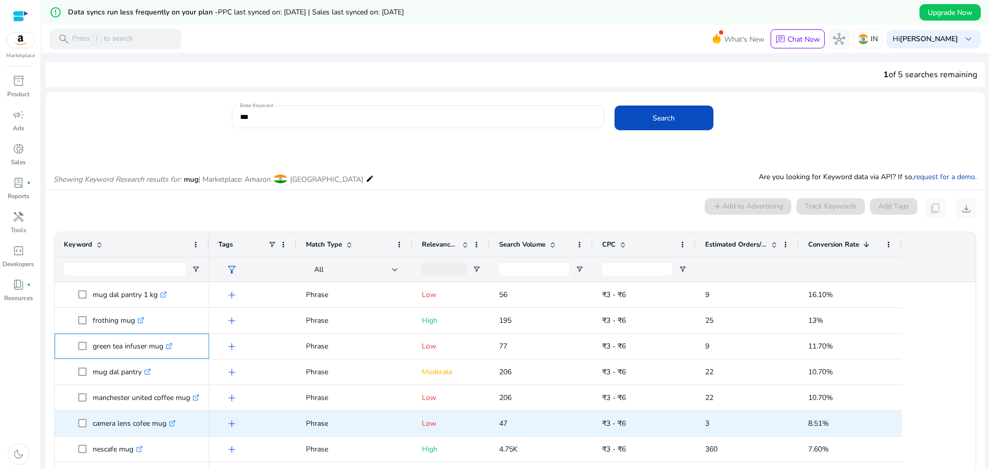
scroll to position [52, 0]
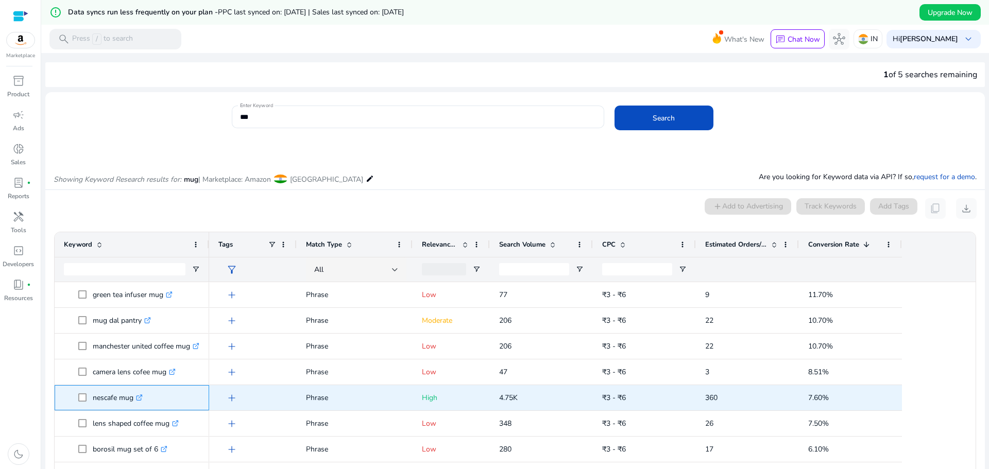
drag, startPoint x: 90, startPoint y: 405, endPoint x: 134, endPoint y: 408, distance: 43.9
click at [134, 408] on span "nescafe mug .st0{fill:#2c8af8}" at bounding box center [139, 397] width 122 height 21
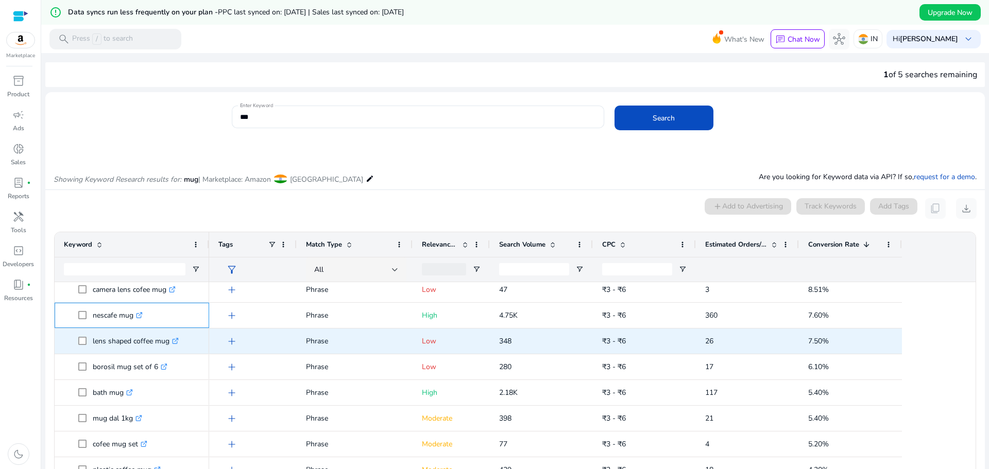
scroll to position [155, 0]
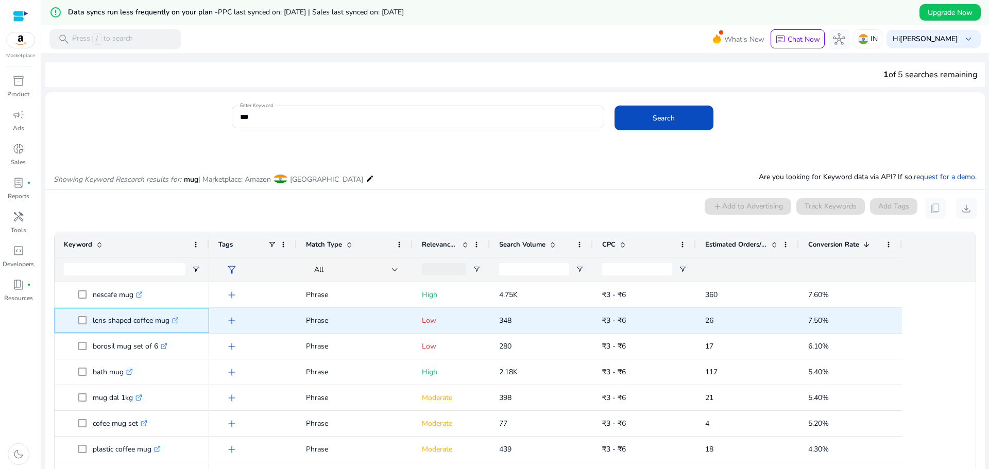
drag, startPoint x: 90, startPoint y: 325, endPoint x: 170, endPoint y: 332, distance: 79.7
click at [170, 332] on div "lens shaped coffee mug .st0{fill:#2c8af8}" at bounding box center [132, 321] width 136 height 24
copy span "lens shaped coffee mug"
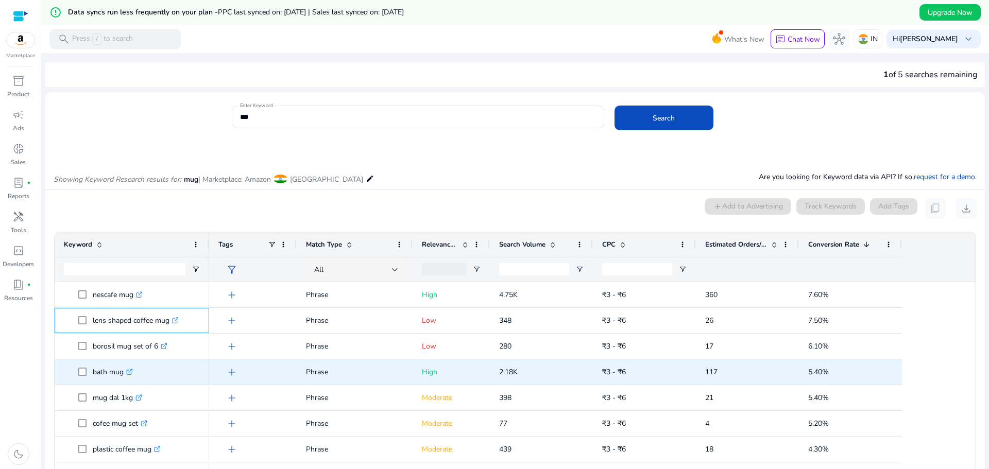
scroll to position [206, 0]
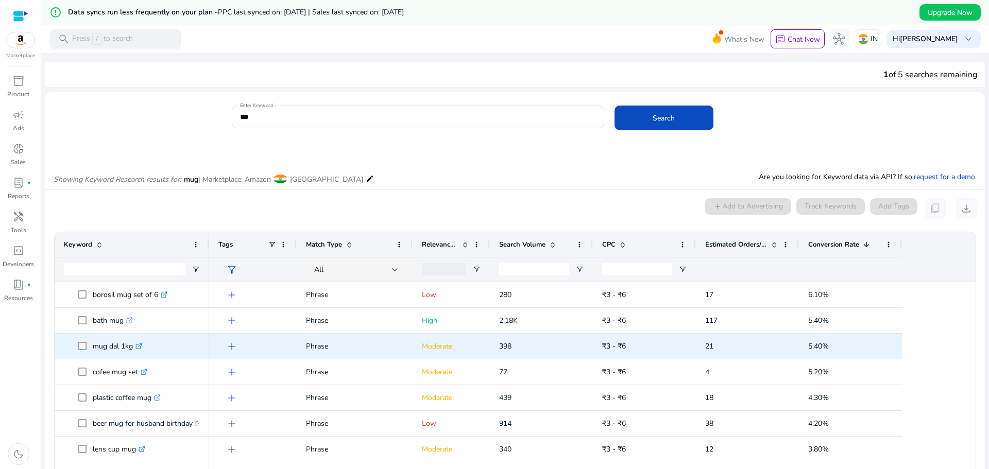
click at [205, 353] on div "mug dal 1kg .st0{fill:#2c8af8}" at bounding box center [132, 346] width 155 height 25
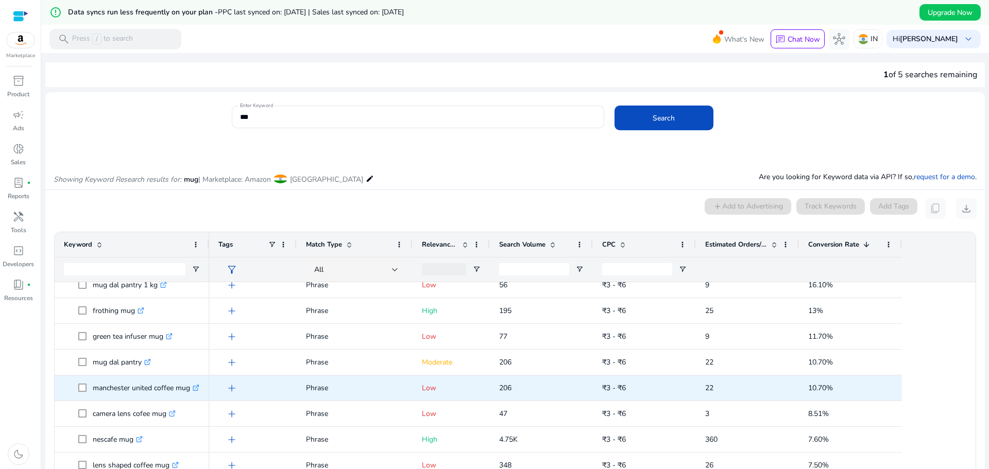
scroll to position [0, 0]
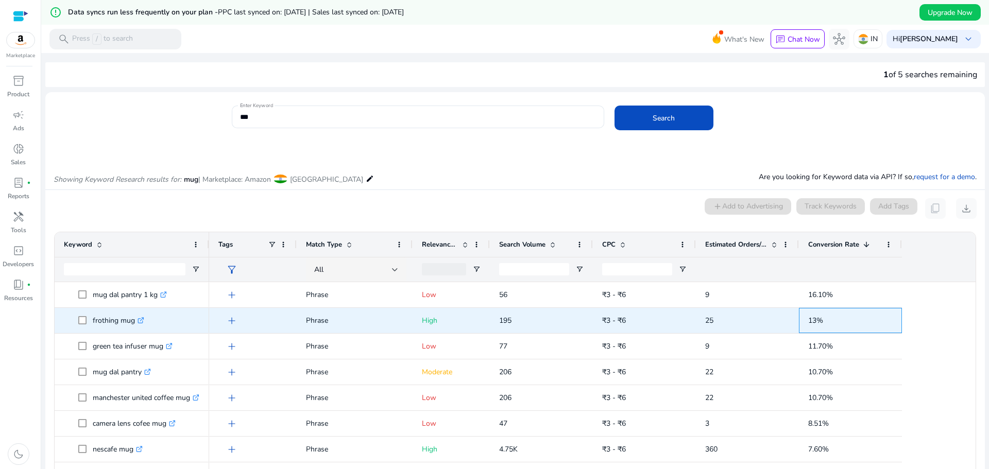
drag, startPoint x: 856, startPoint y: 320, endPoint x: 870, endPoint y: 326, distance: 14.8
click at [870, 326] on span "13%" at bounding box center [850, 320] width 84 height 21
drag, startPoint x: 91, startPoint y: 326, endPoint x: 133, endPoint y: 326, distance: 41.7
click at [133, 326] on span "frothing mug .st0{fill:#2c8af8}" at bounding box center [139, 320] width 122 height 21
copy span "frothing mug"
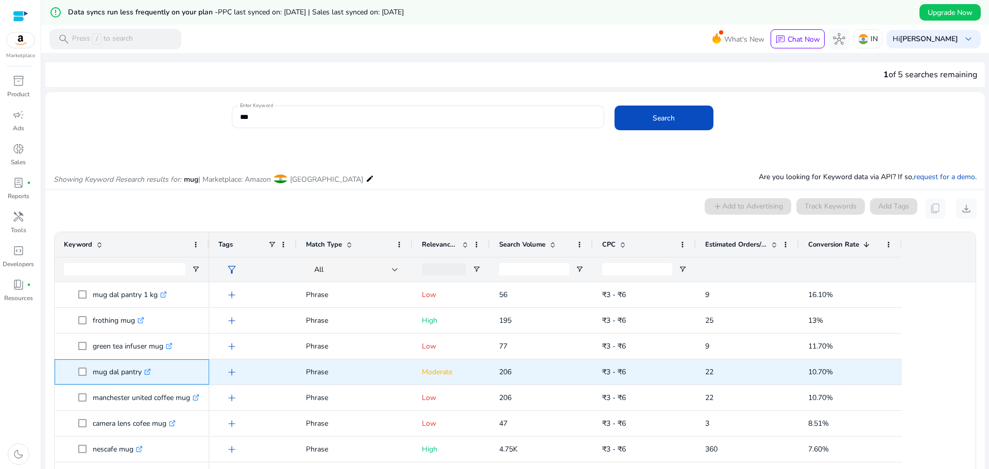
click at [161, 364] on span "mug dal pantry .st0{fill:#2c8af8}" at bounding box center [139, 372] width 122 height 21
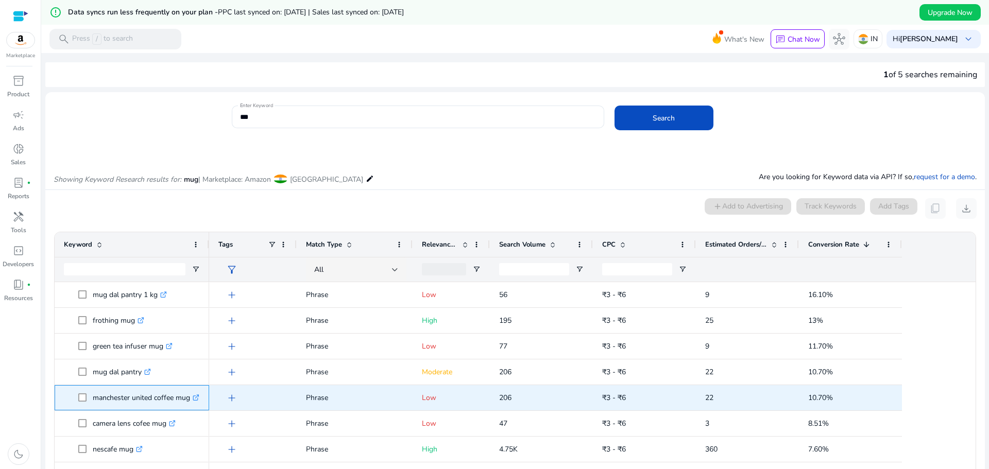
drag, startPoint x: 88, startPoint y: 406, endPoint x: 190, endPoint y: 402, distance: 101.6
click at [190, 402] on span "manchester united coffee mug .st0{fill:#2c8af8}" at bounding box center [139, 397] width 122 height 21
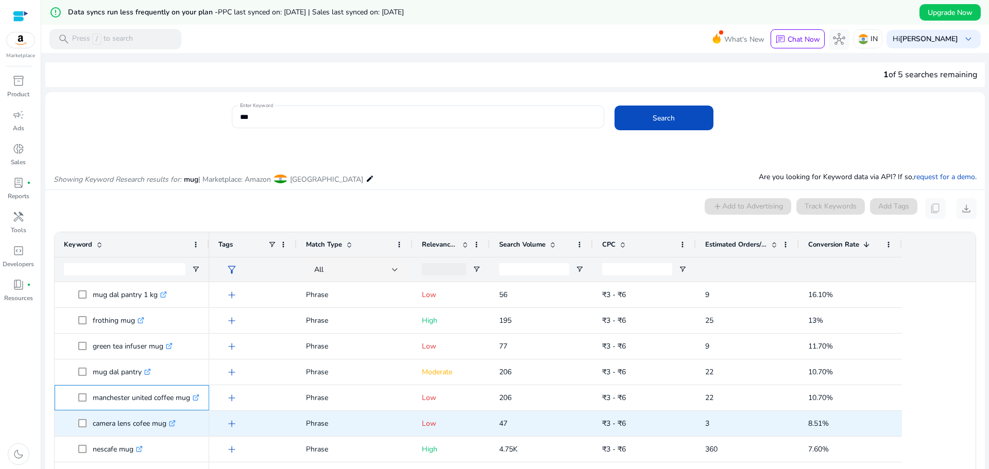
copy span "manchester united coffee mug"
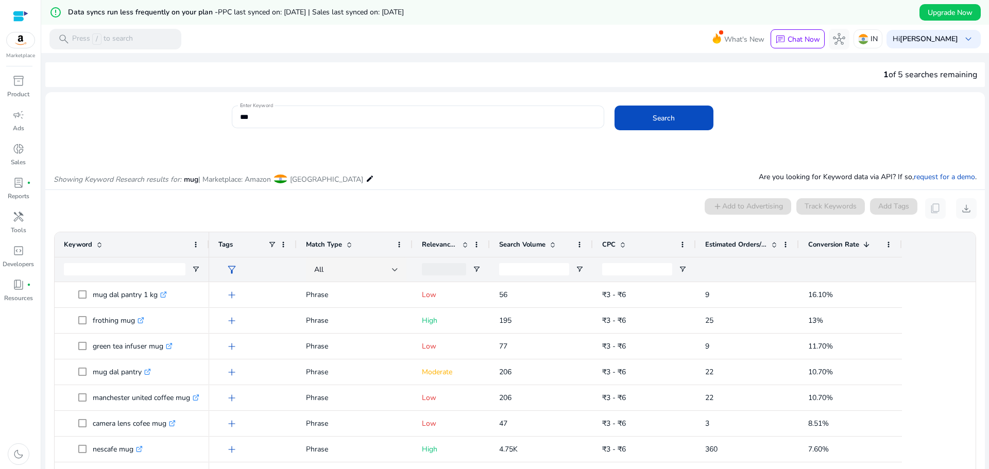
click at [464, 246] on span at bounding box center [465, 245] width 8 height 8
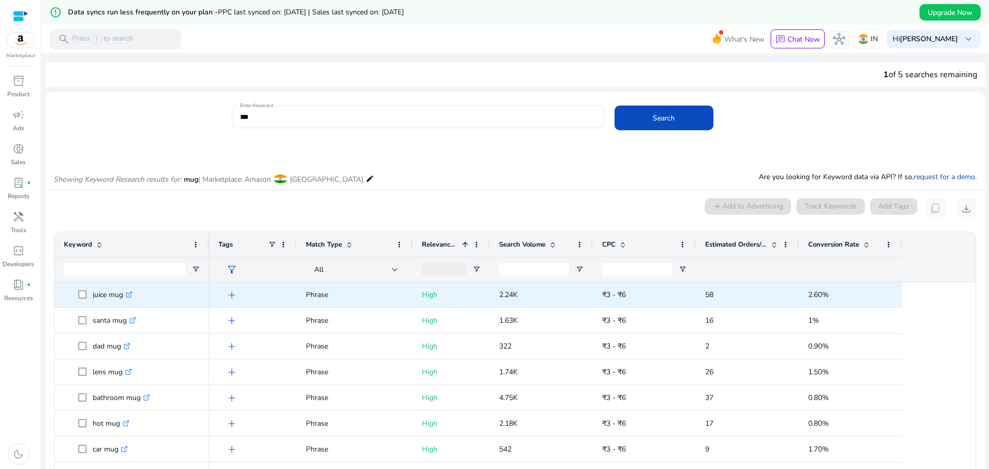
click at [97, 295] on p "juice mug .st0{fill:#2c8af8}" at bounding box center [113, 294] width 40 height 21
copy p "juice mug"
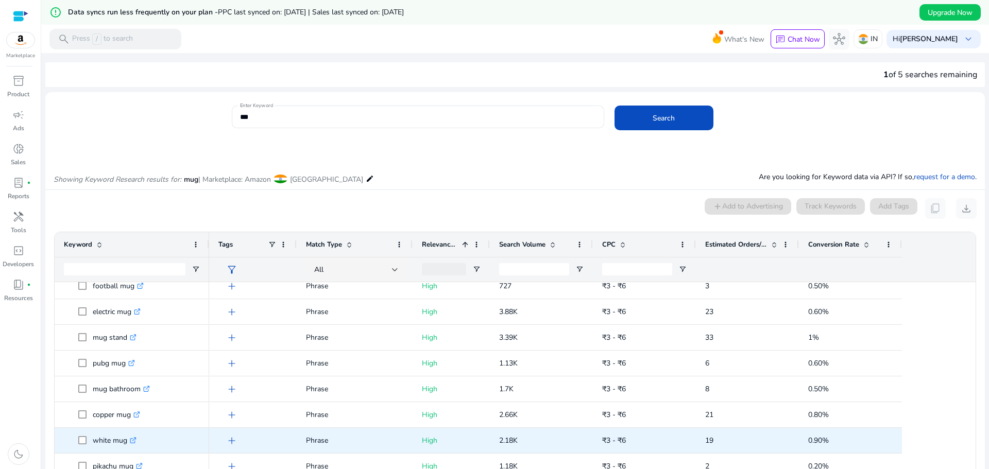
scroll to position [412, 0]
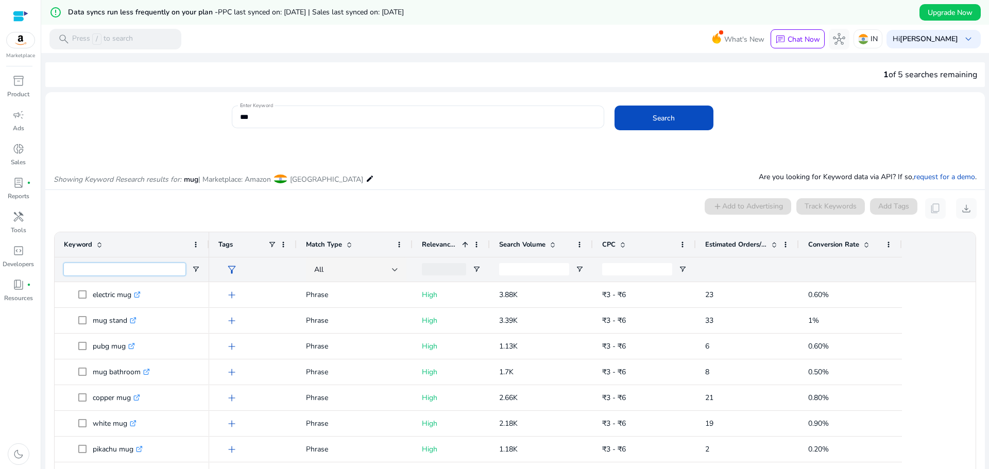
click at [141, 273] on input "Keyword Filter Input" at bounding box center [125, 269] width 122 height 12
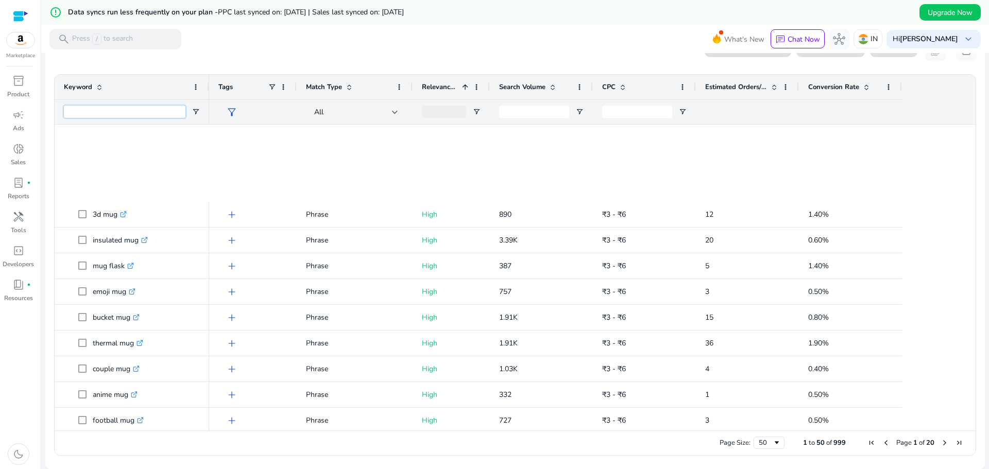
scroll to position [464, 0]
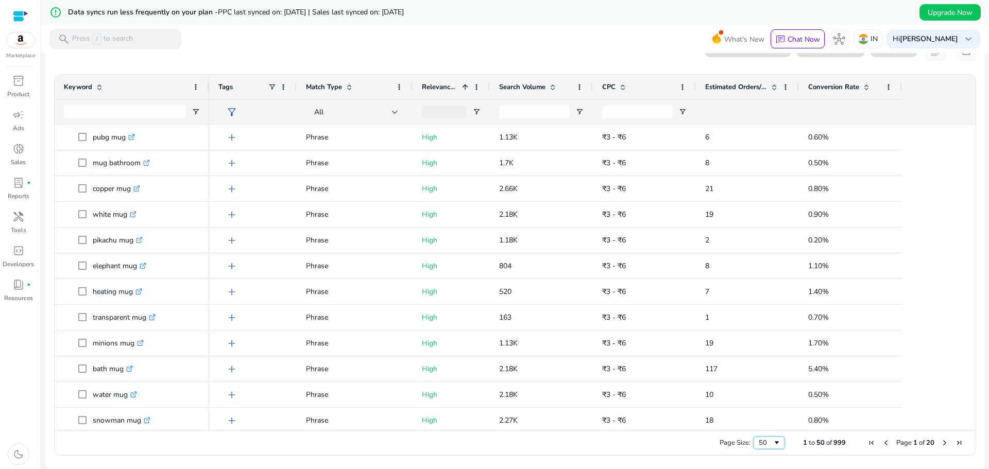
click at [773, 445] on span "Page Size" at bounding box center [777, 443] width 8 height 8
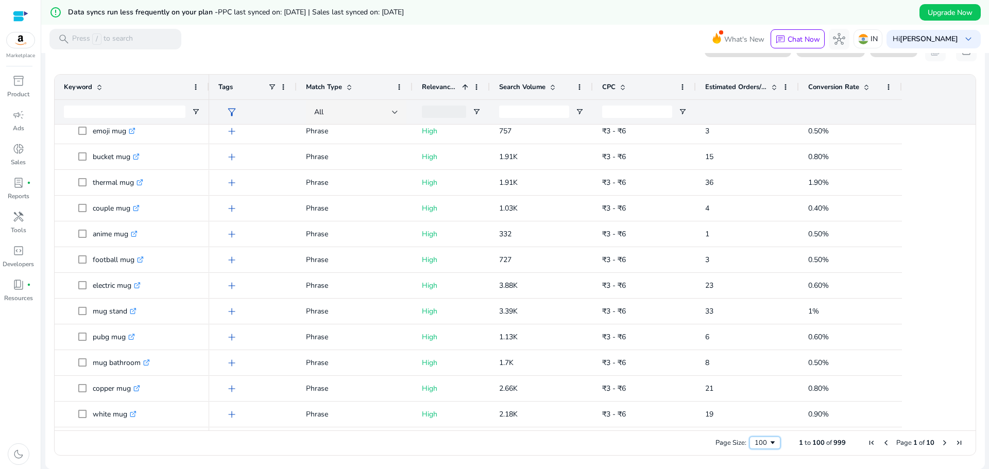
scroll to position [264, 0]
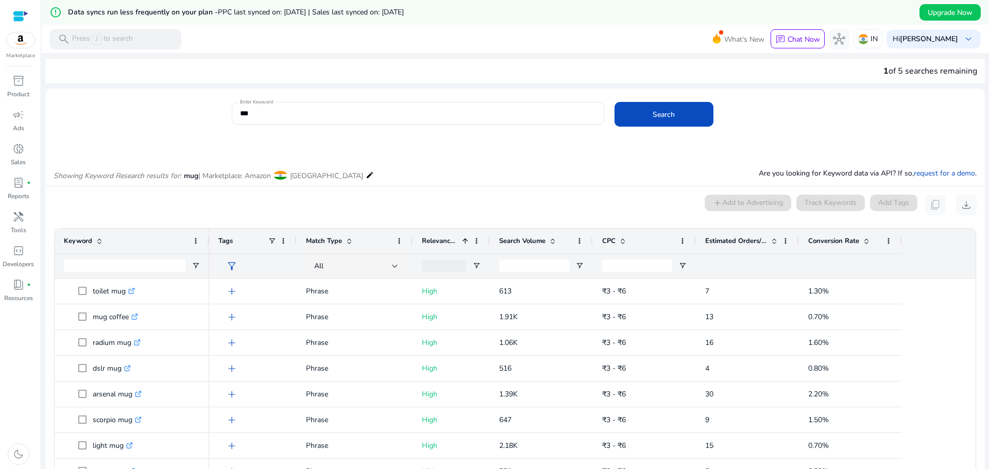
scroll to position [3, 0]
click at [401, 108] on div "***" at bounding box center [418, 114] width 356 height 23
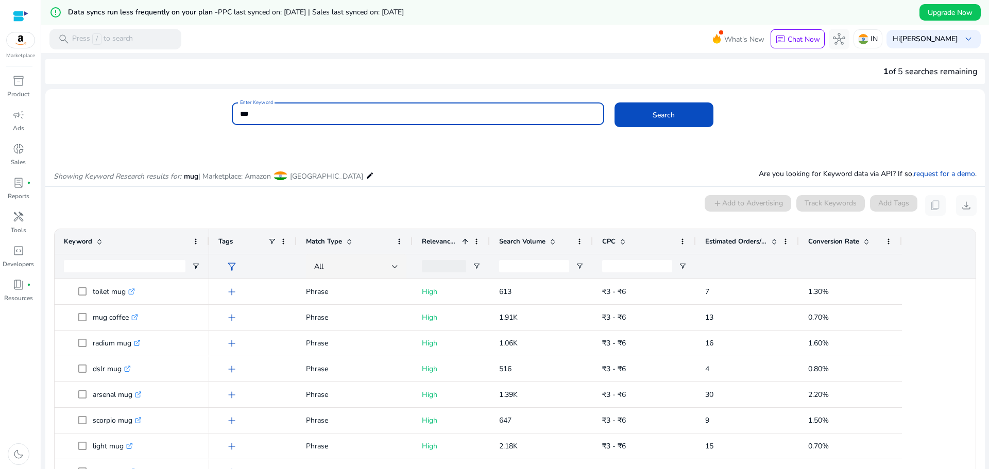
click at [407, 118] on input "***" at bounding box center [418, 113] width 356 height 11
click at [615, 103] on button "Search" at bounding box center [664, 115] width 99 height 25
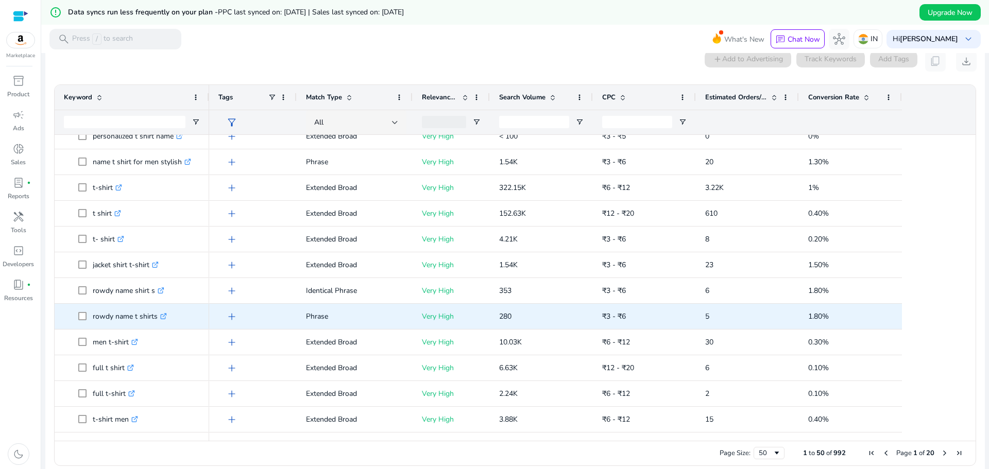
scroll to position [103, 0]
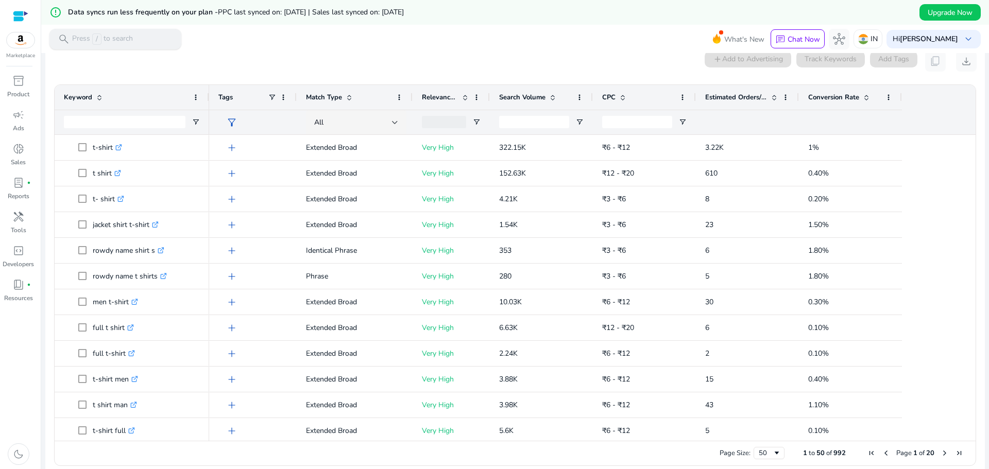
click at [151, 45] on div "search Press / to search" at bounding box center [115, 39] width 132 height 21
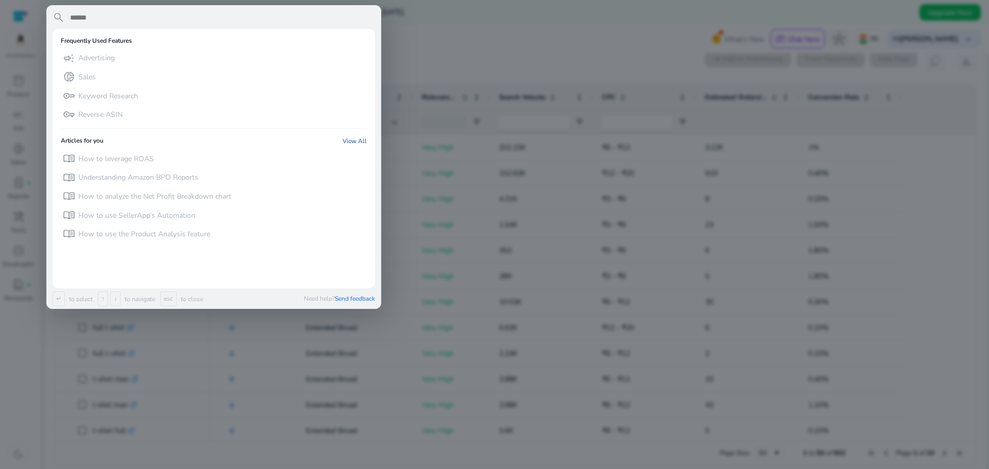
click at [566, 62] on div at bounding box center [494, 234] width 989 height 469
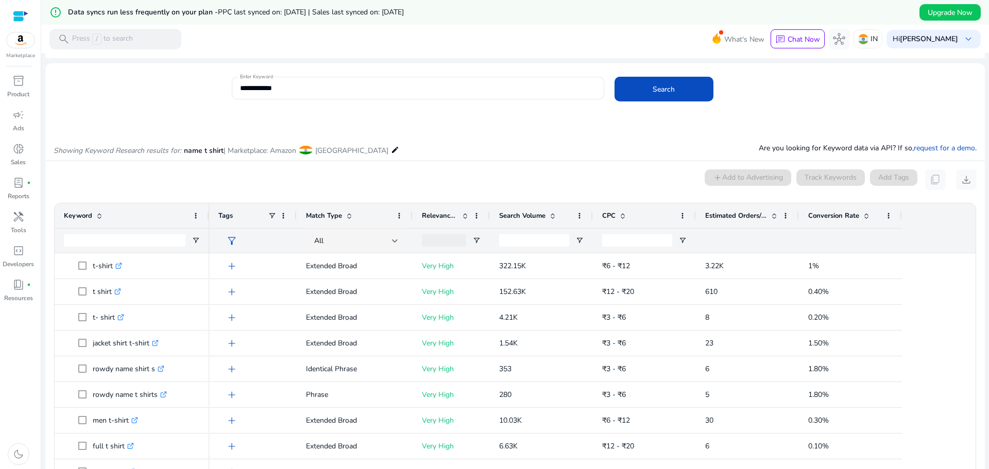
scroll to position [0, 0]
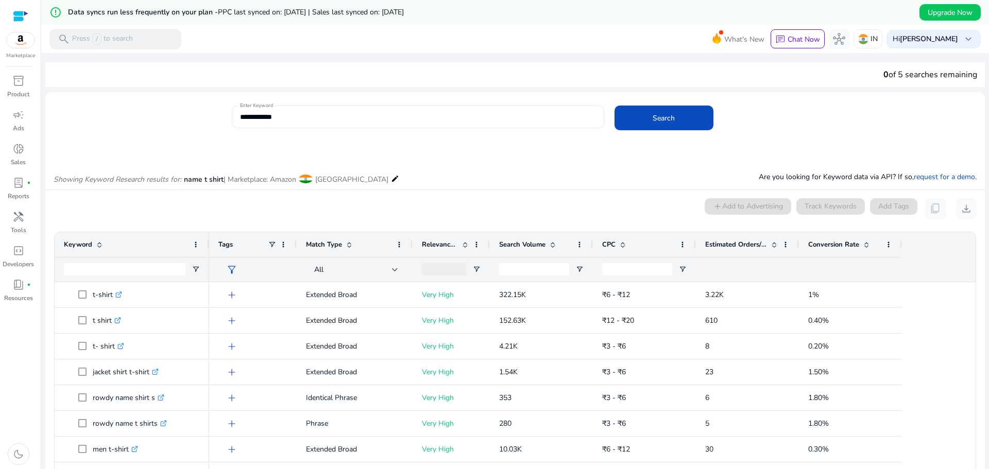
click at [335, 109] on div "**********" at bounding box center [418, 117] width 356 height 23
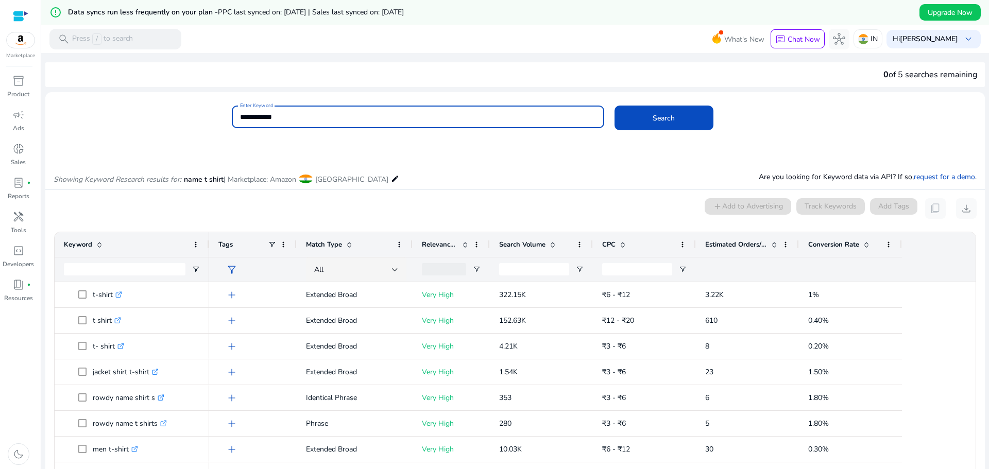
click at [335, 109] on div "**********" at bounding box center [418, 117] width 356 height 23
type input "**********"
click at [615, 106] on button "Search" at bounding box center [664, 118] width 99 height 25
